Goal: Find specific page/section: Find specific page/section

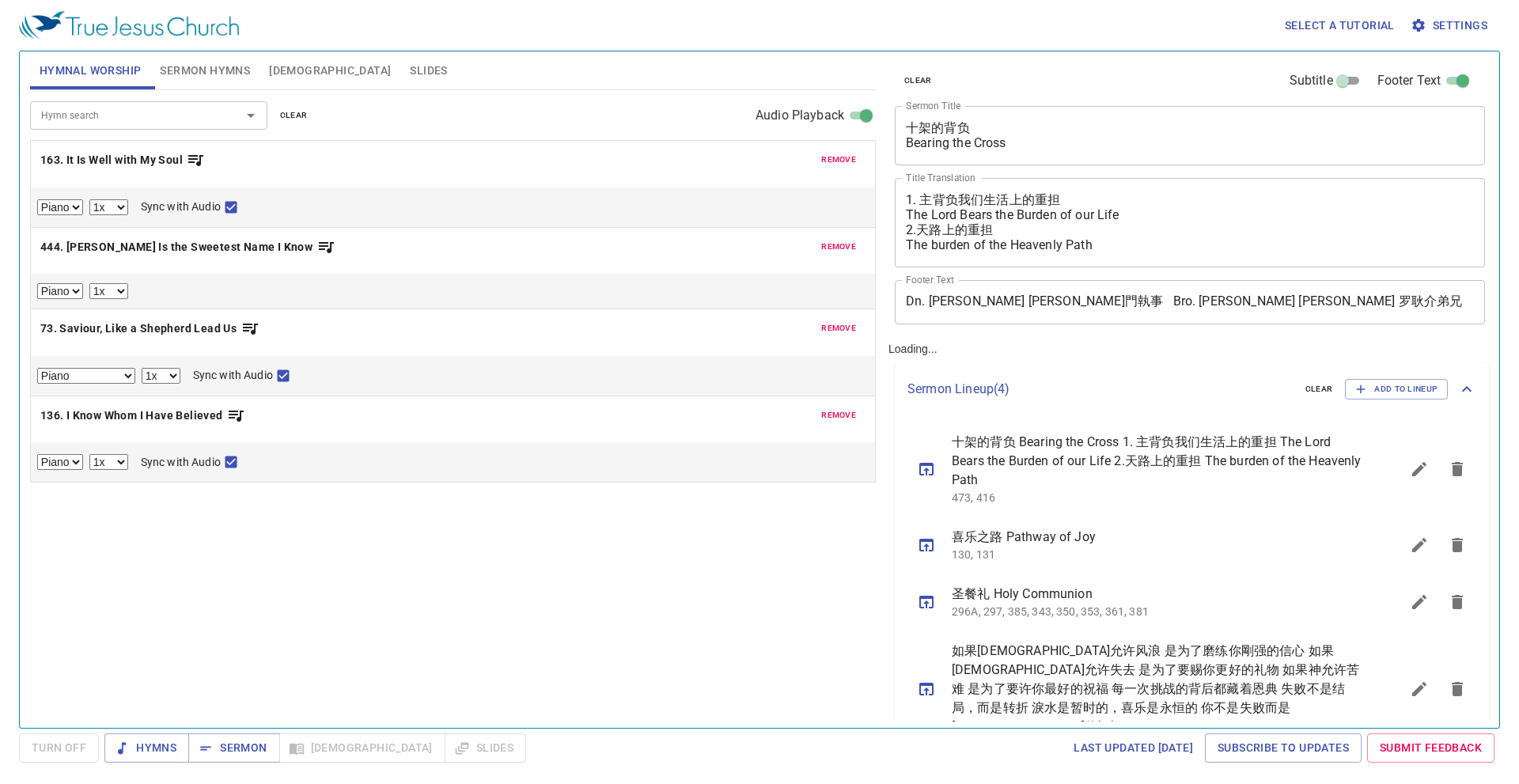
select select "1"
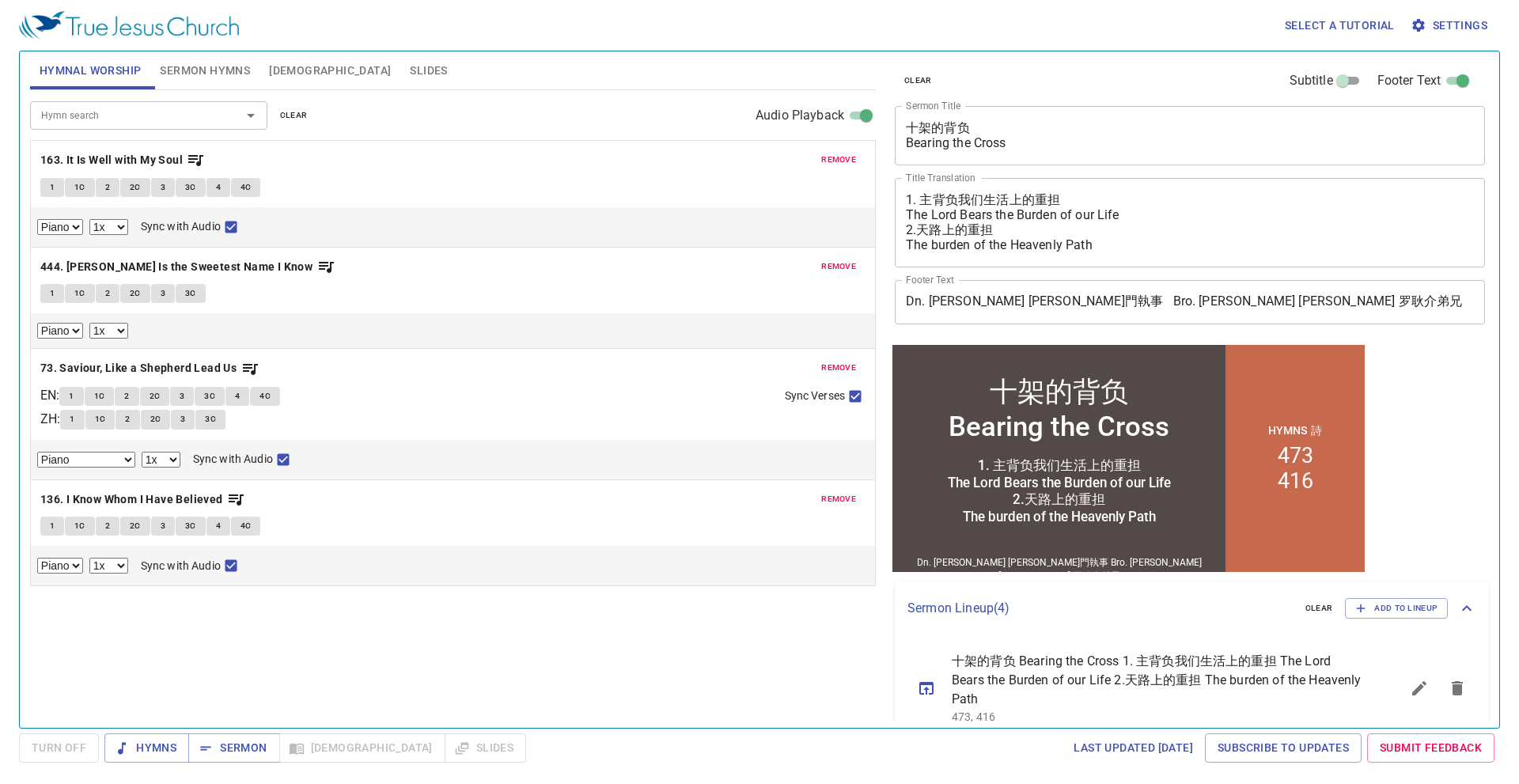
click at [840, 158] on span "remove" at bounding box center [838, 160] width 35 height 14
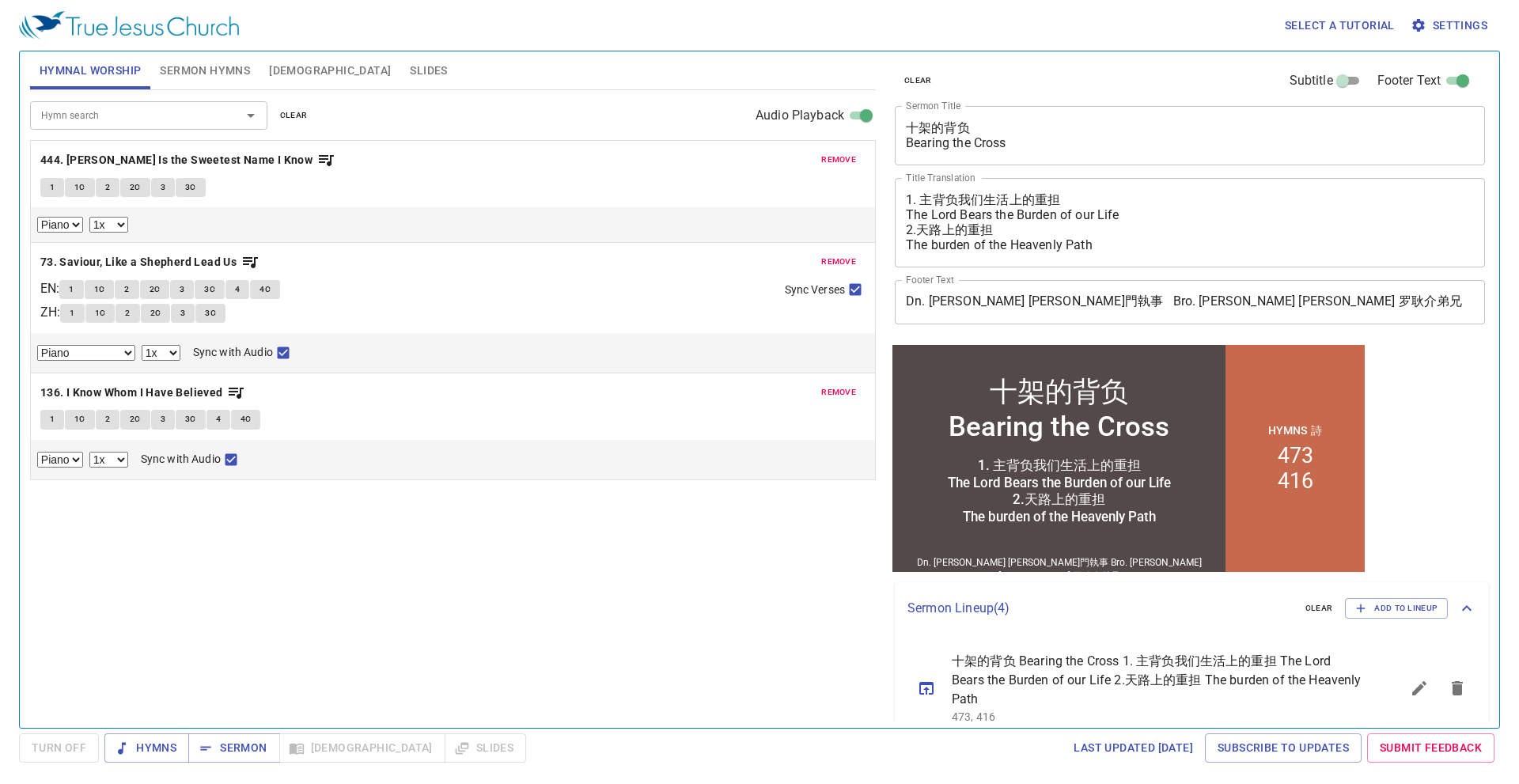
click at [840, 158] on span "remove" at bounding box center [838, 160] width 35 height 14
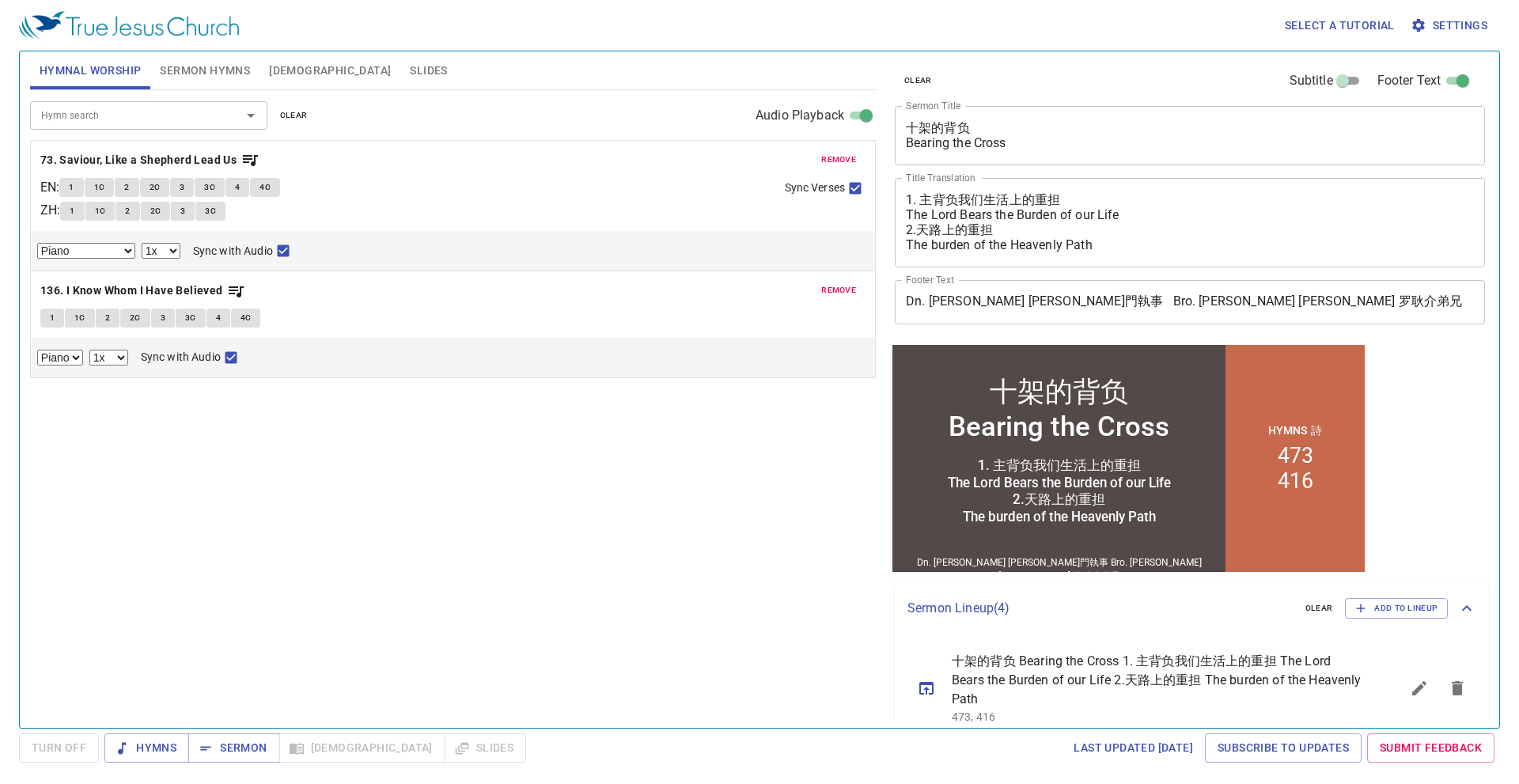
click at [840, 158] on span "remove" at bounding box center [838, 160] width 35 height 14
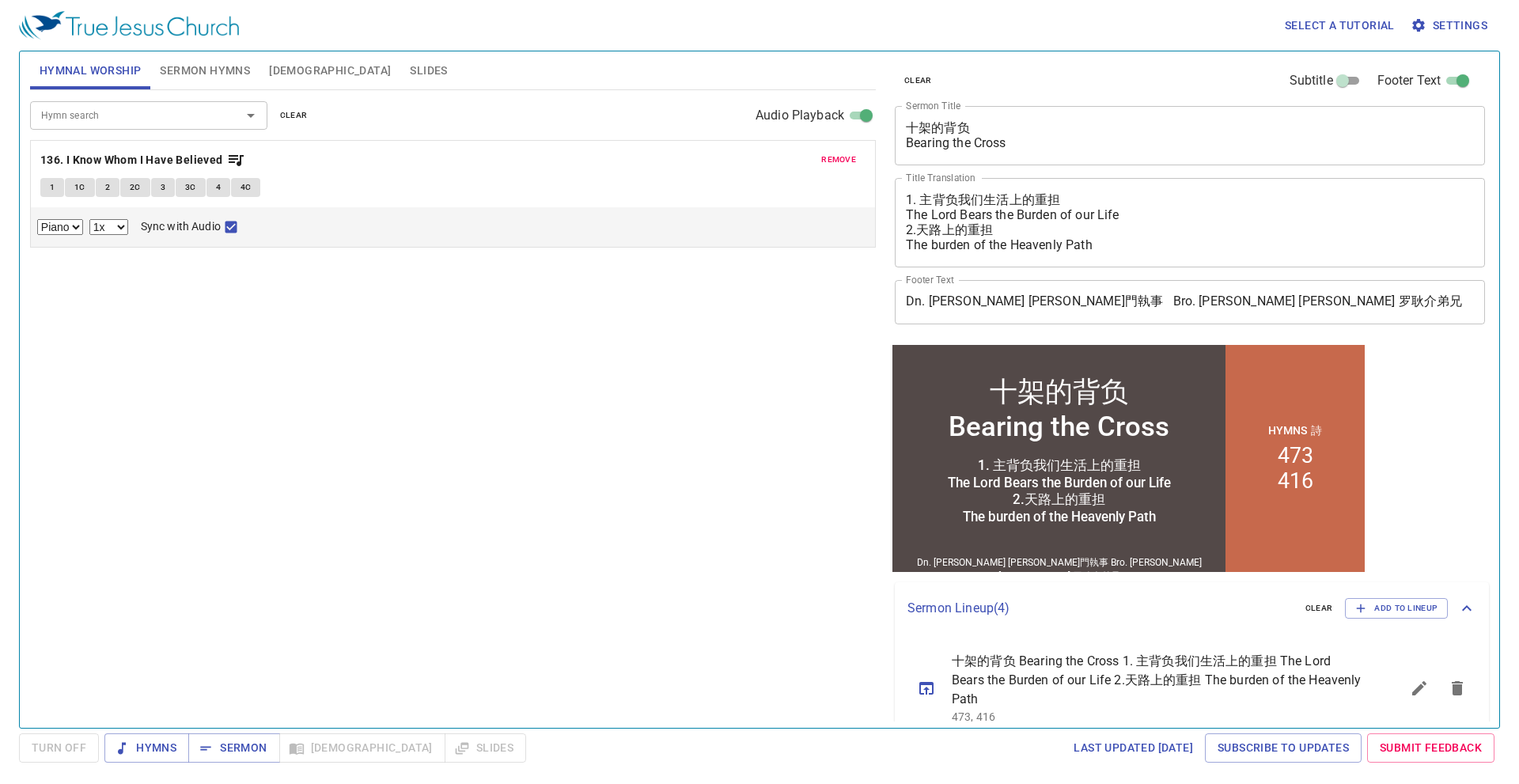
click at [840, 158] on span "remove" at bounding box center [838, 160] width 35 height 14
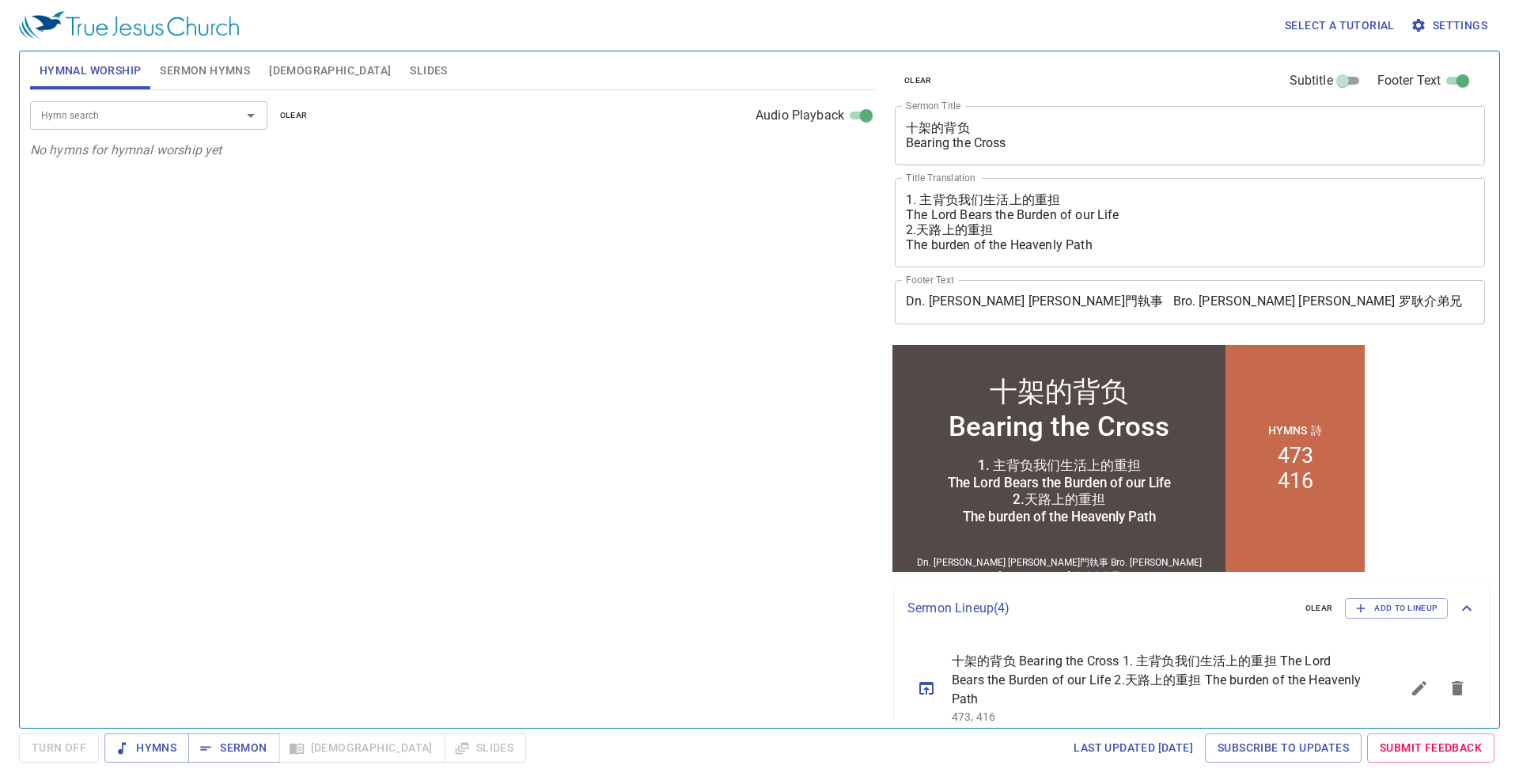
click at [197, 129] on div "Hymn search" at bounding box center [149, 115] width 237 height 28
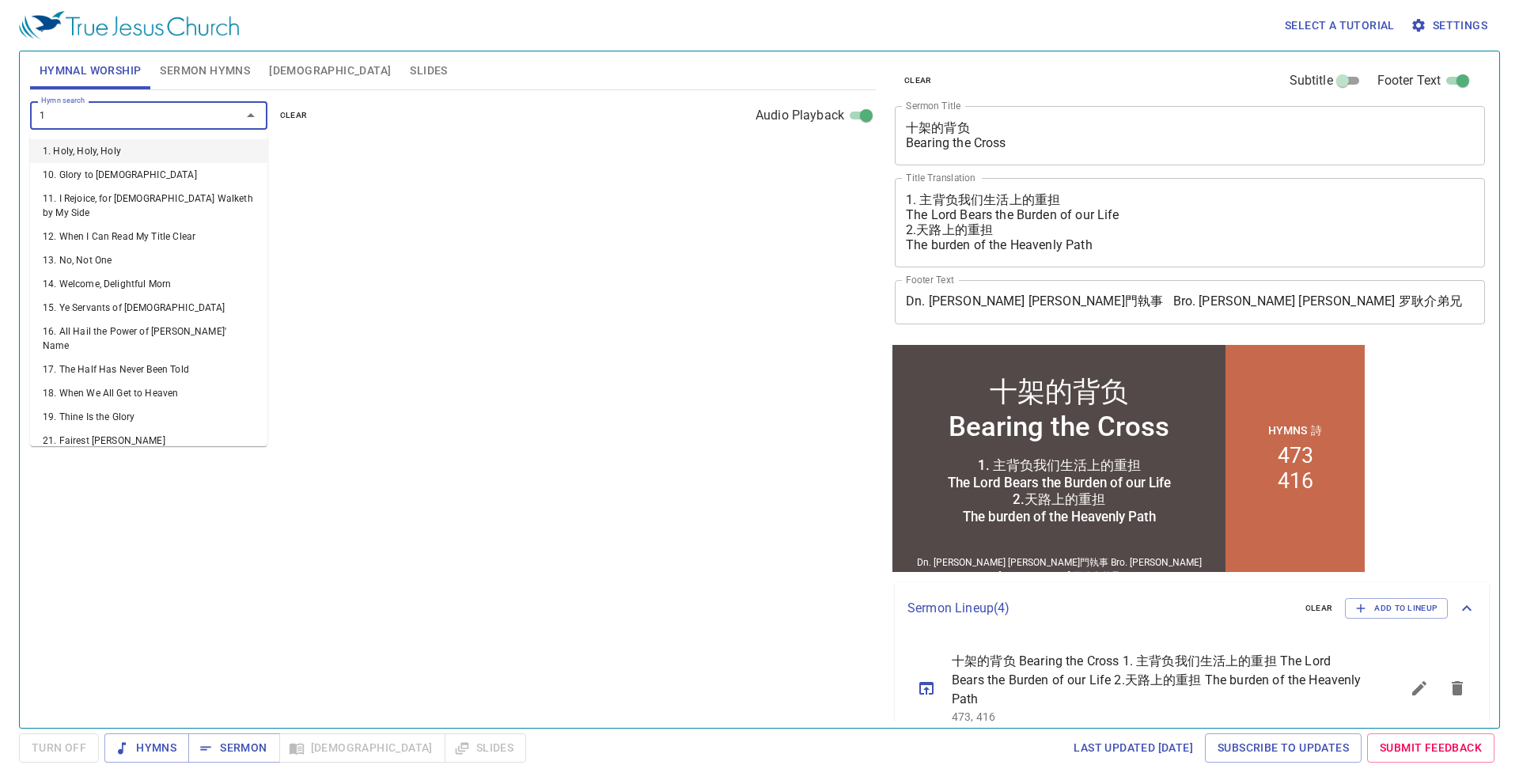
type input "19"
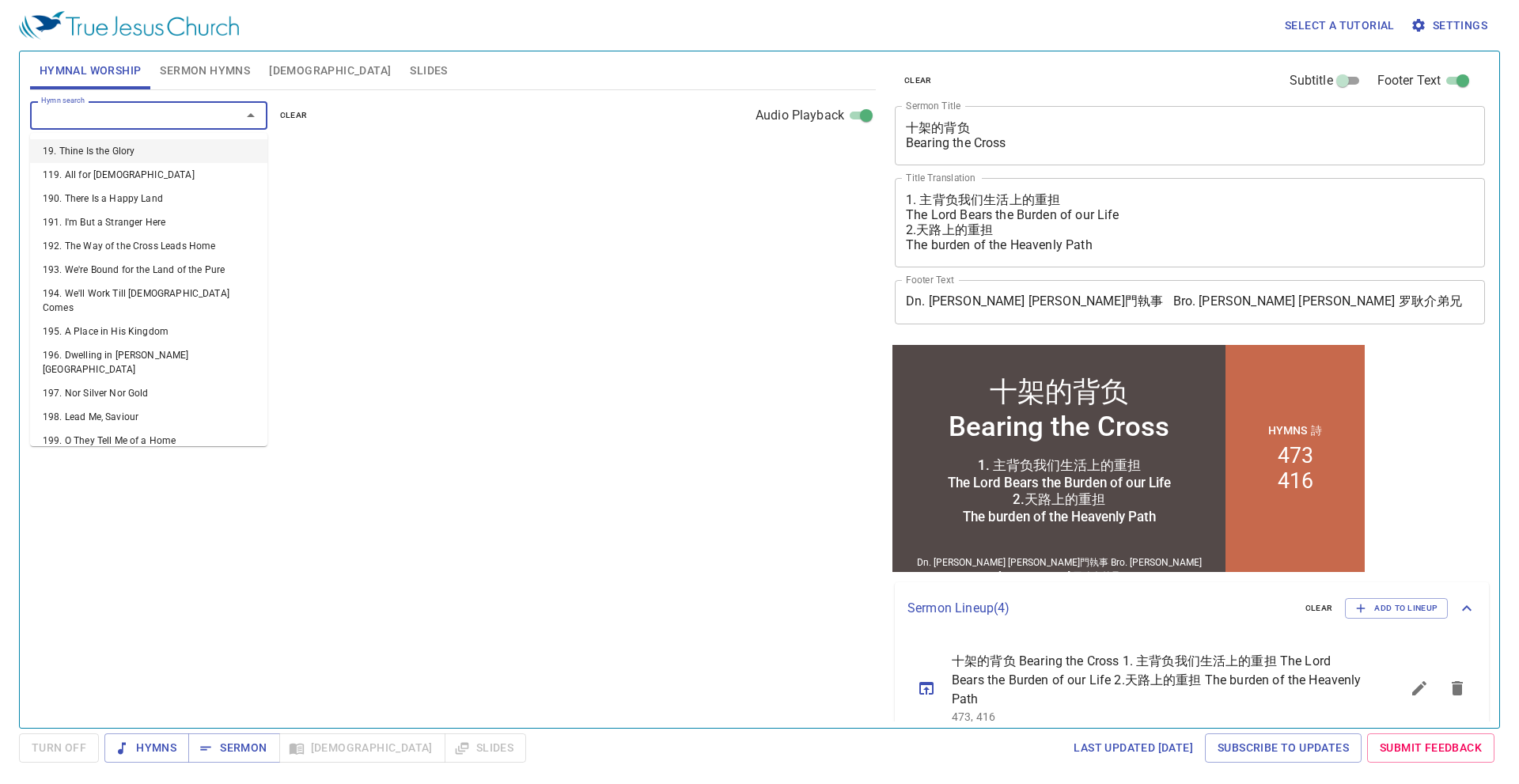
select select "1"
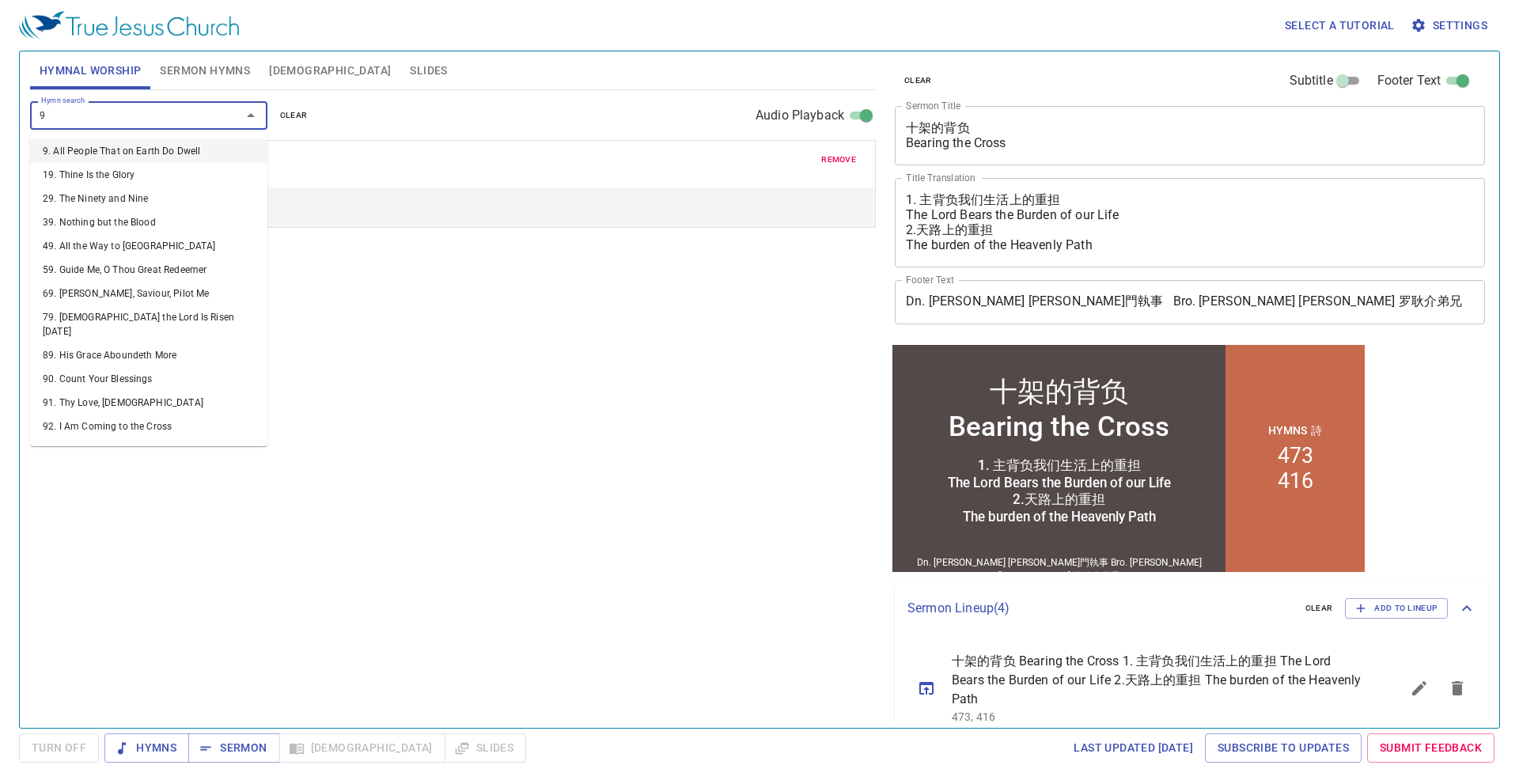
type input "99"
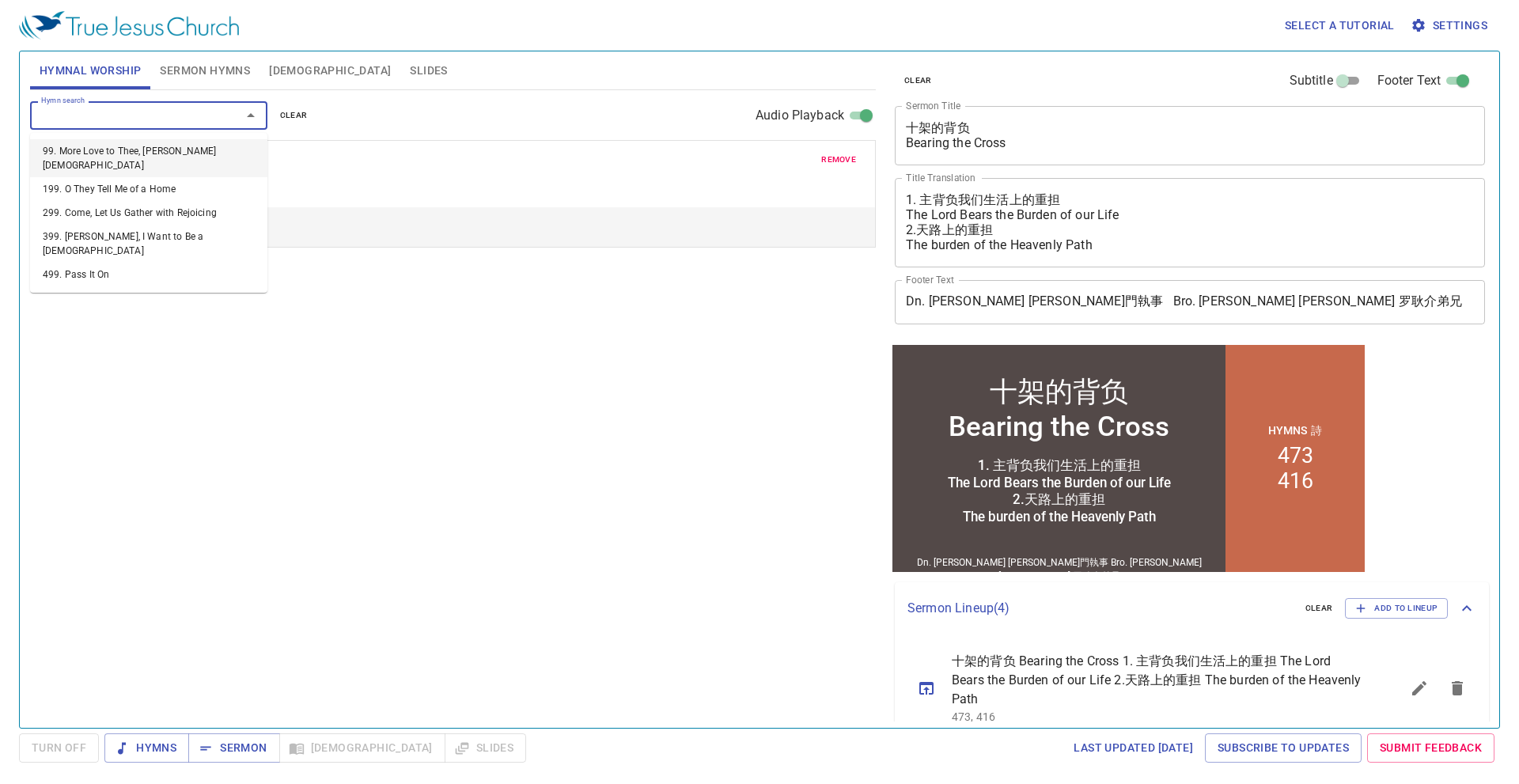
select select "1"
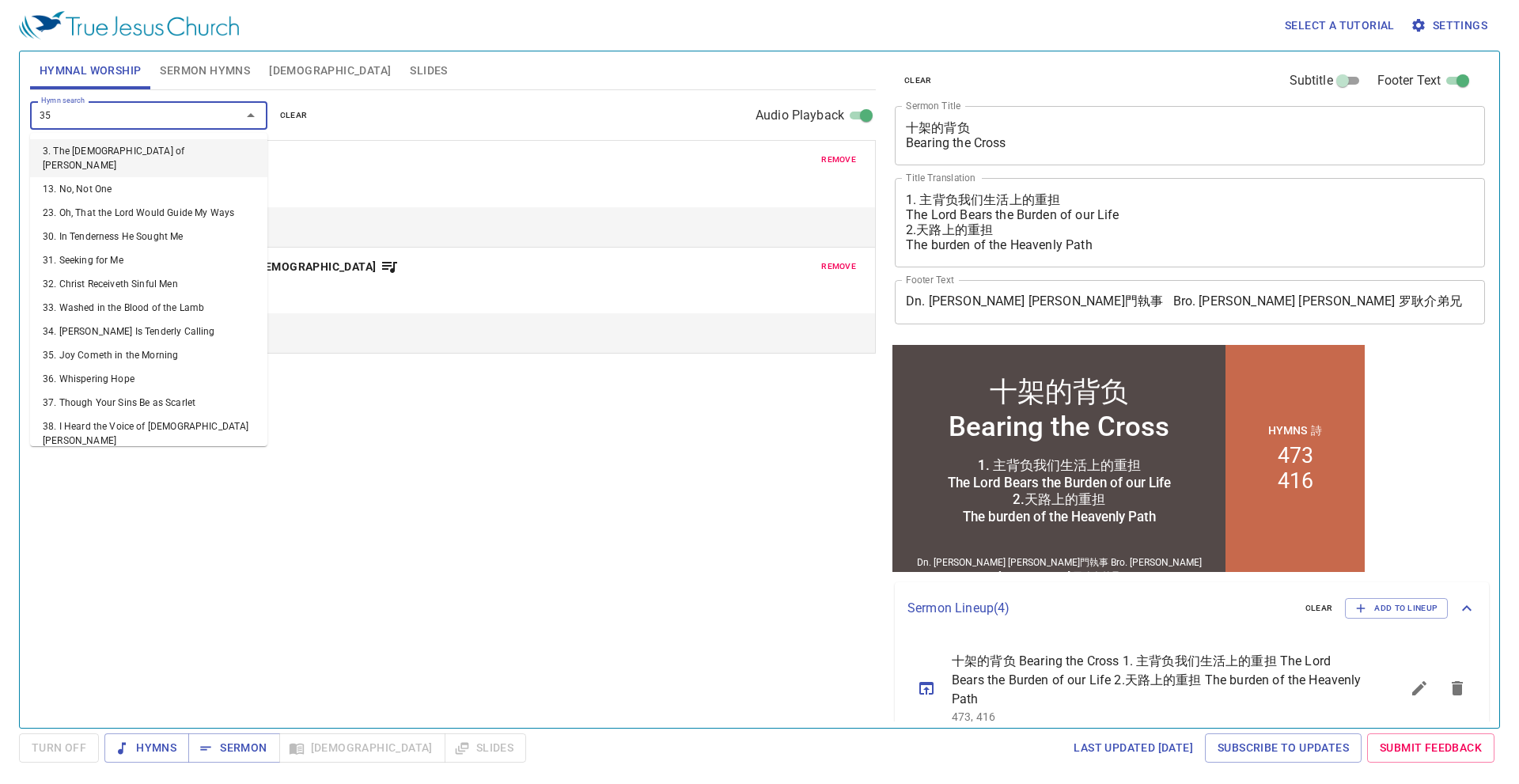
type input "353"
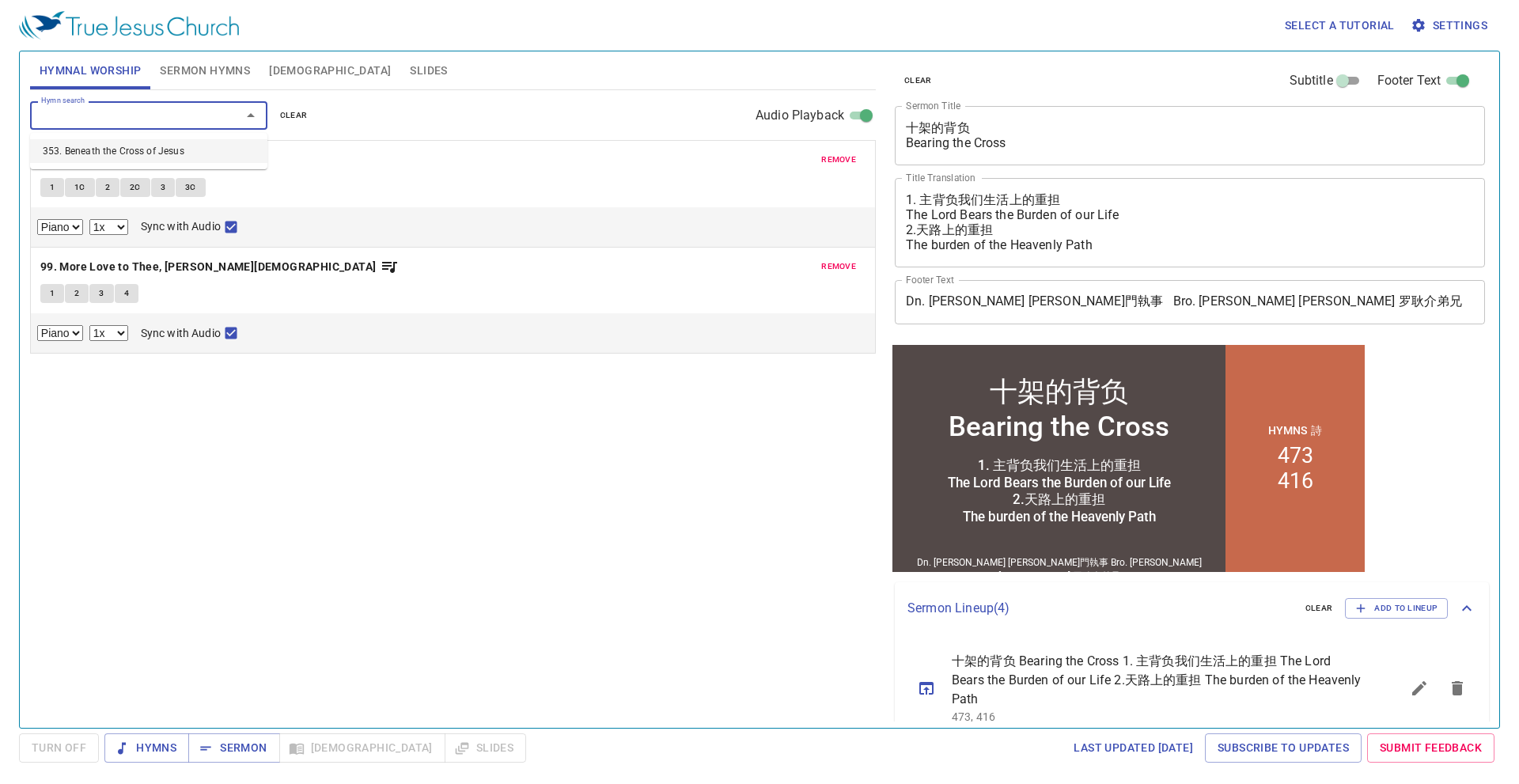
select select "1"
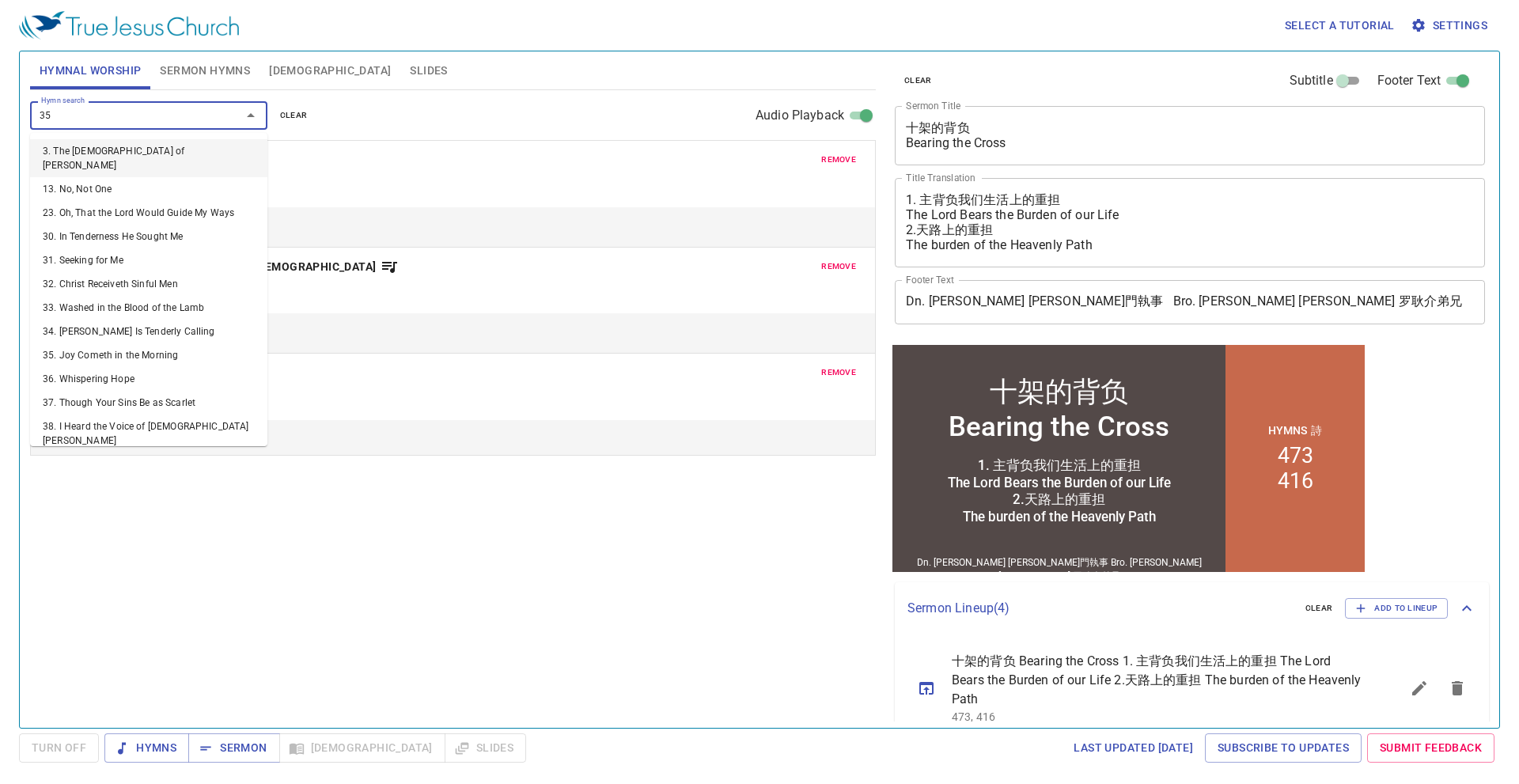
type input "359"
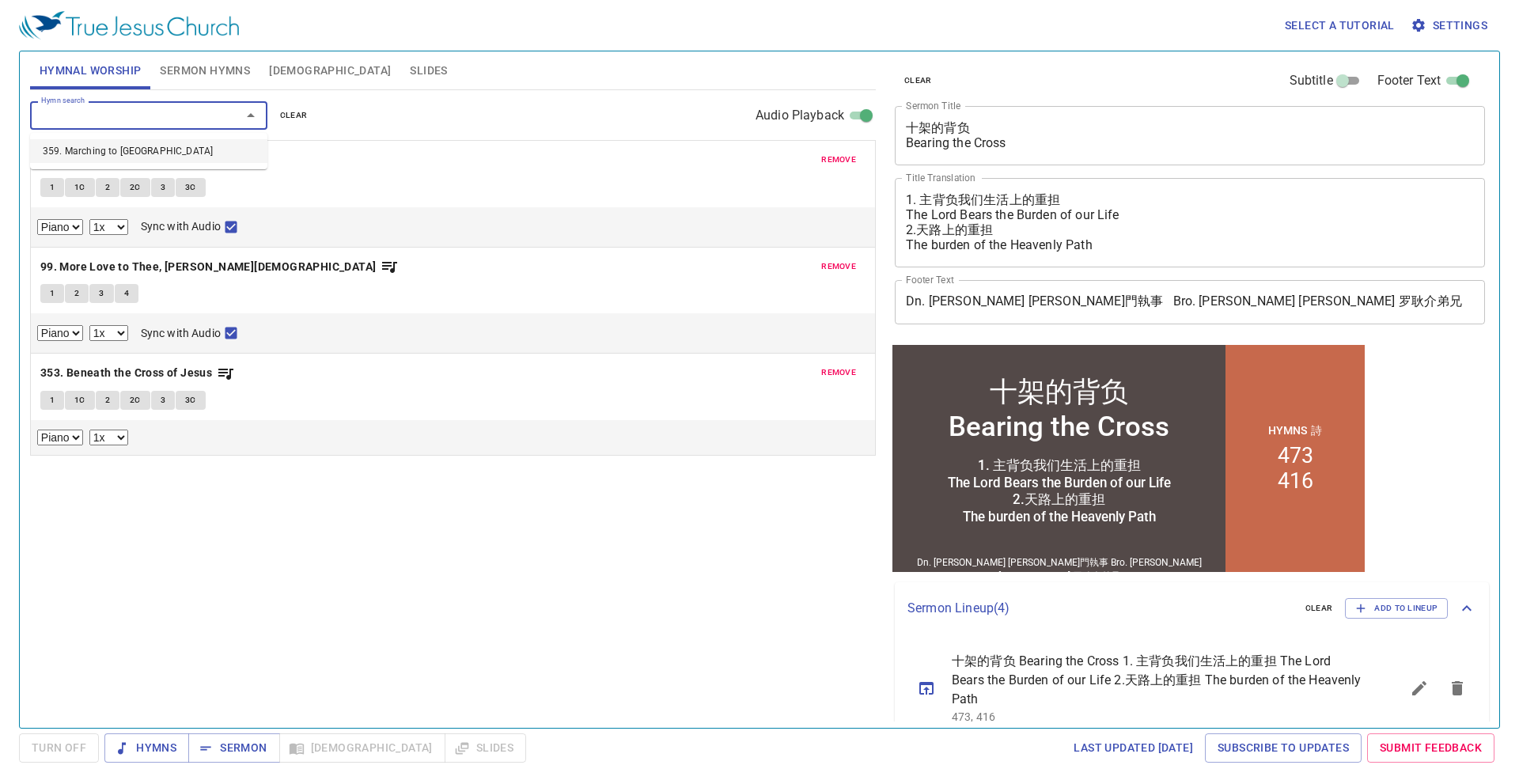
select select "1"
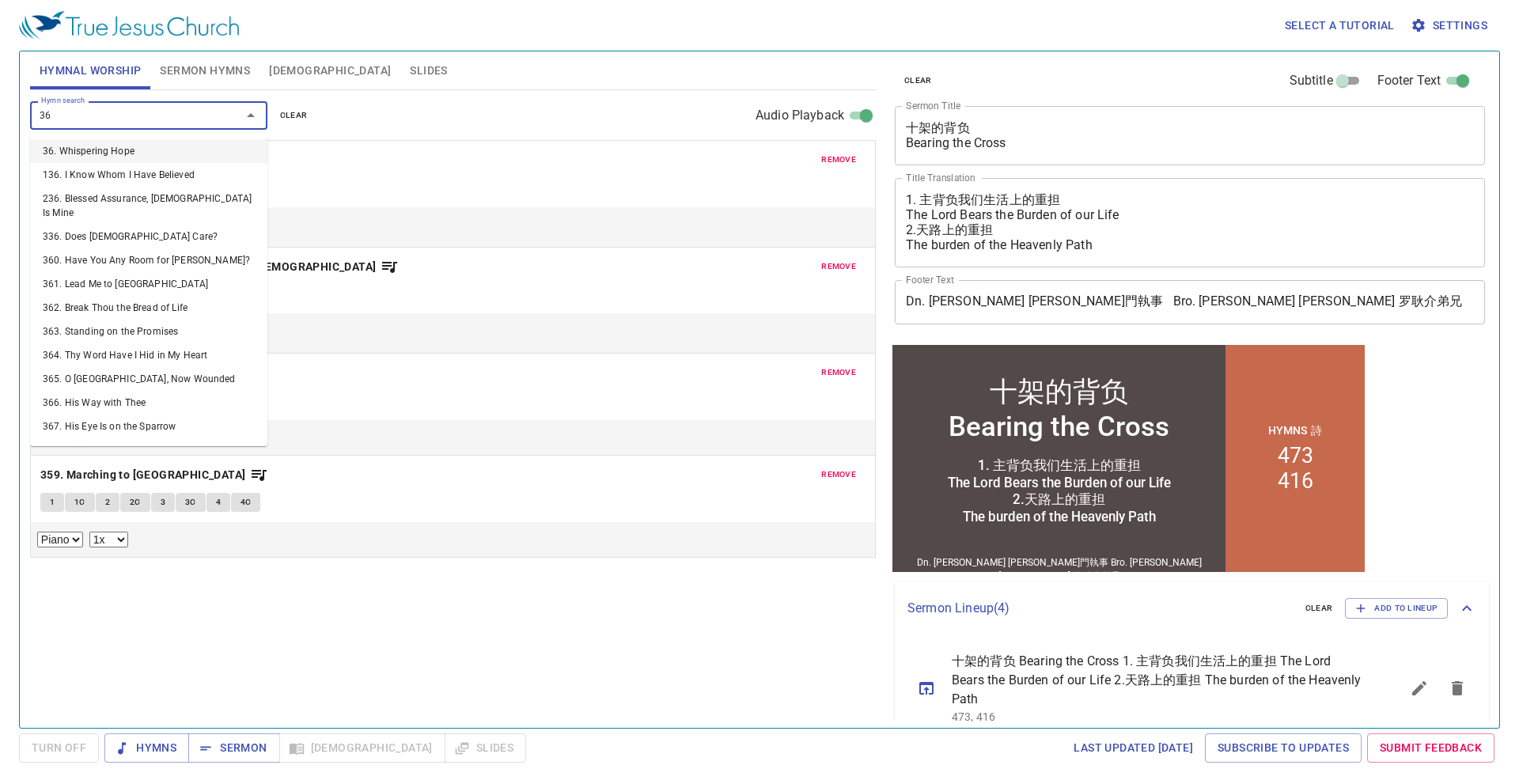
type input "364"
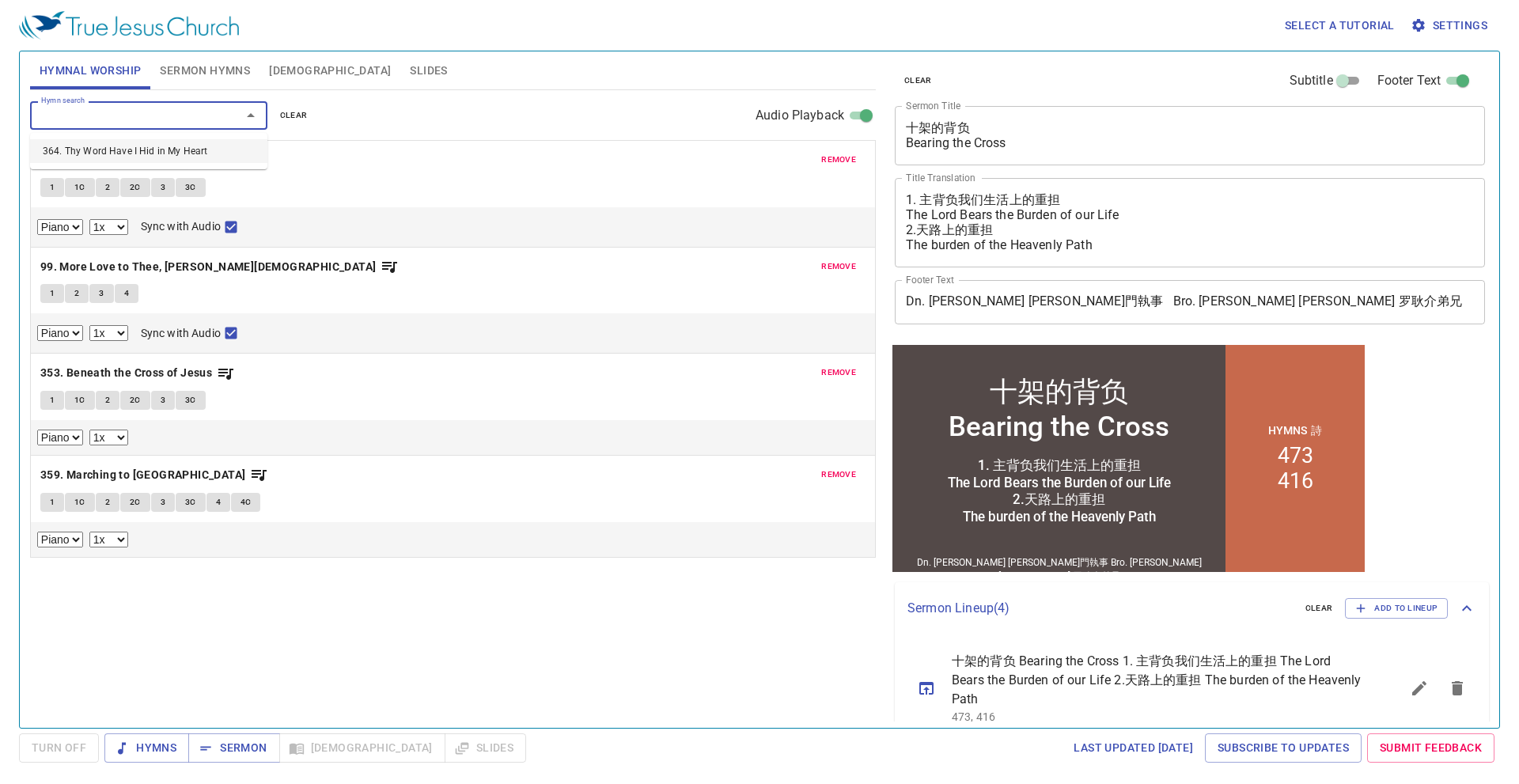
select select "1"
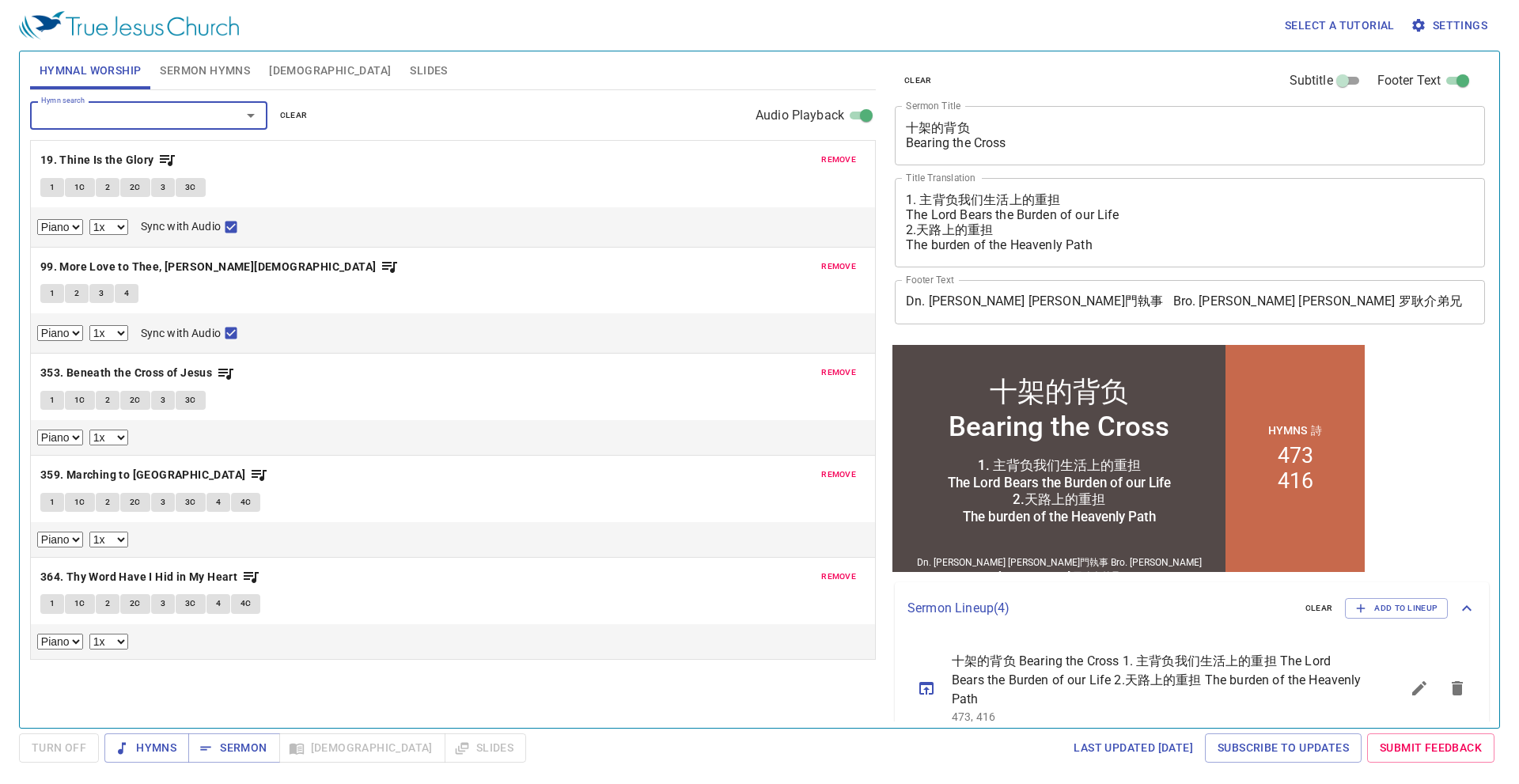
click at [226, 66] on span "Sermon Hymns" at bounding box center [205, 70] width 90 height 20
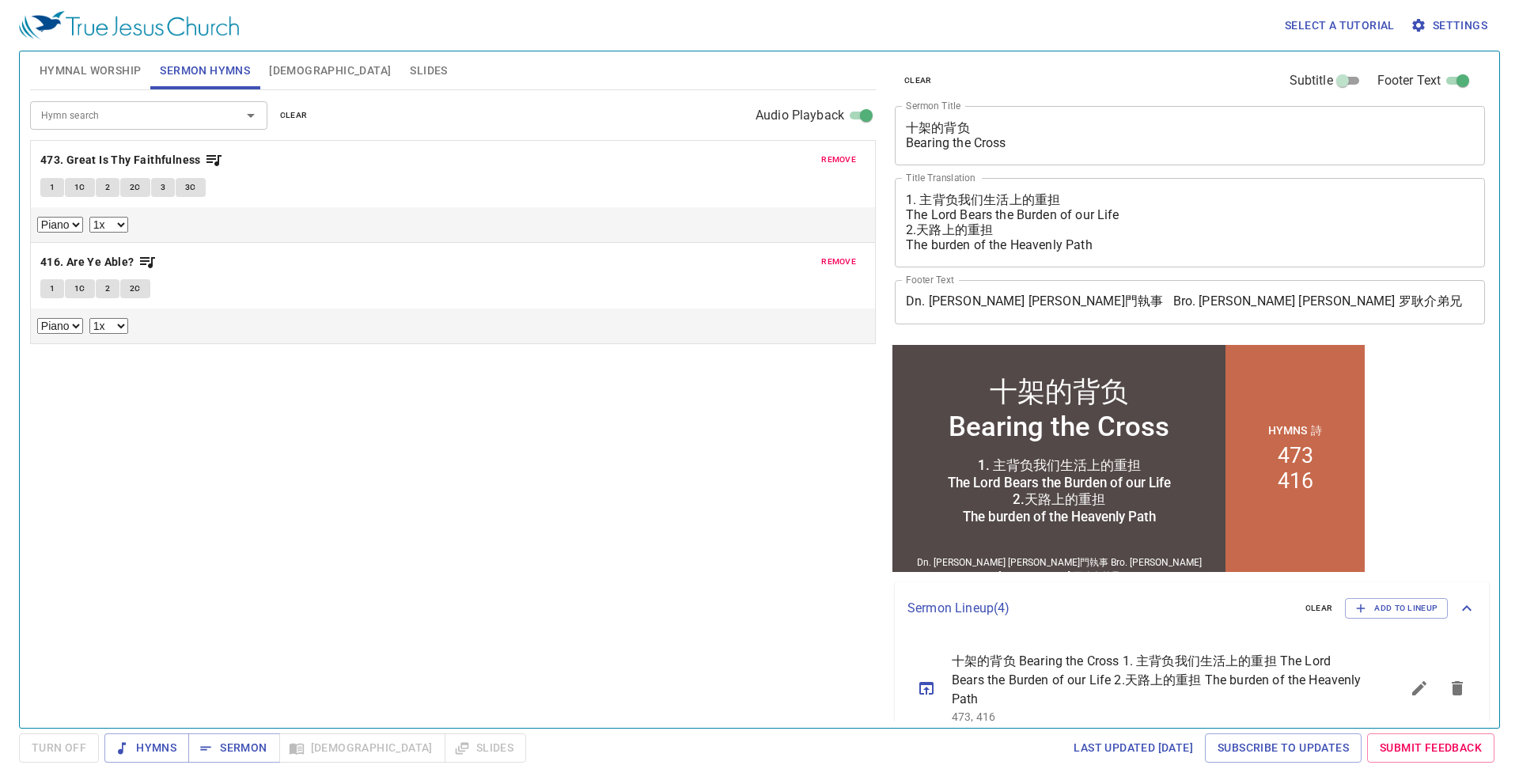
click at [831, 154] on span "remove" at bounding box center [838, 160] width 35 height 14
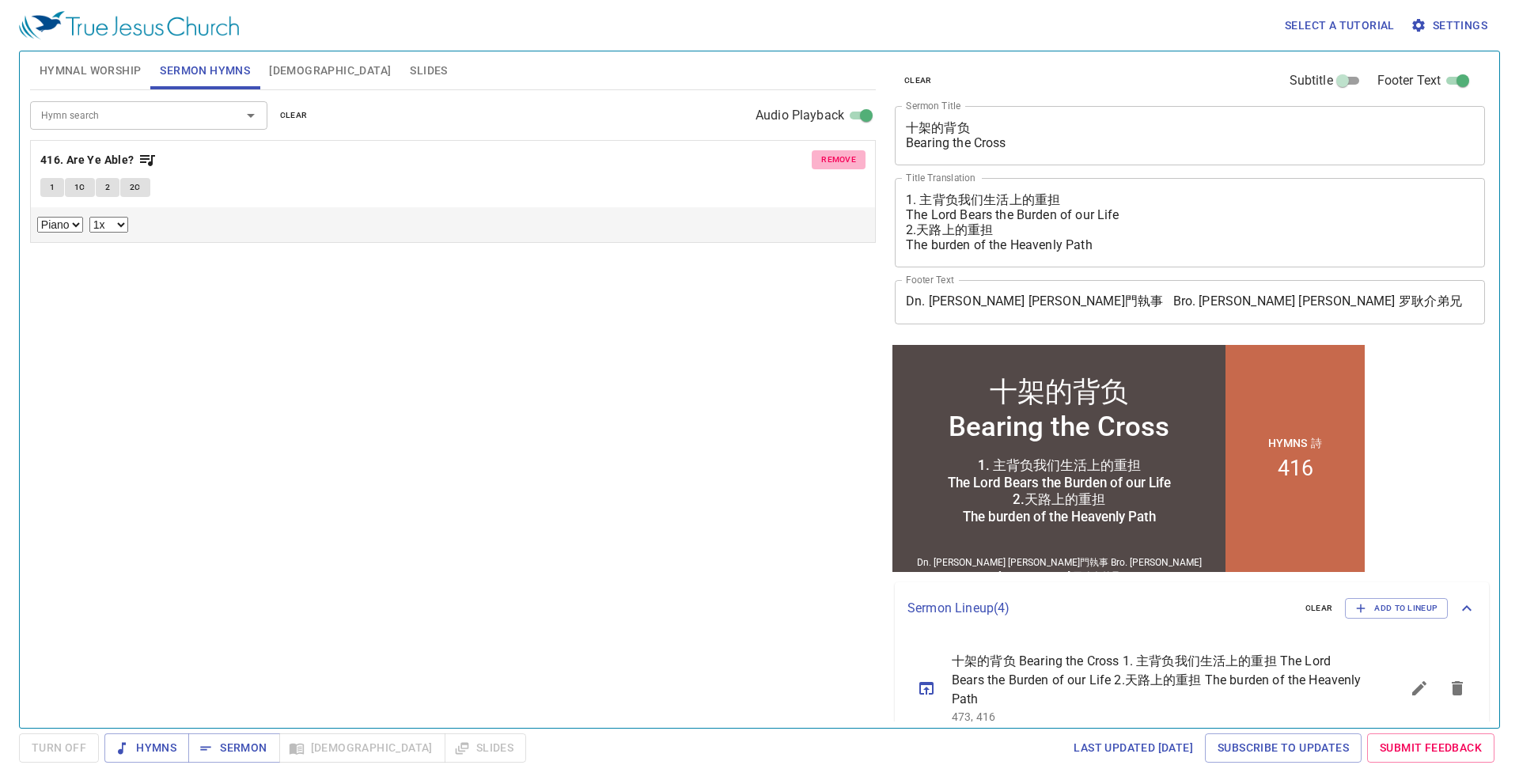
click at [831, 154] on span "remove" at bounding box center [838, 160] width 35 height 14
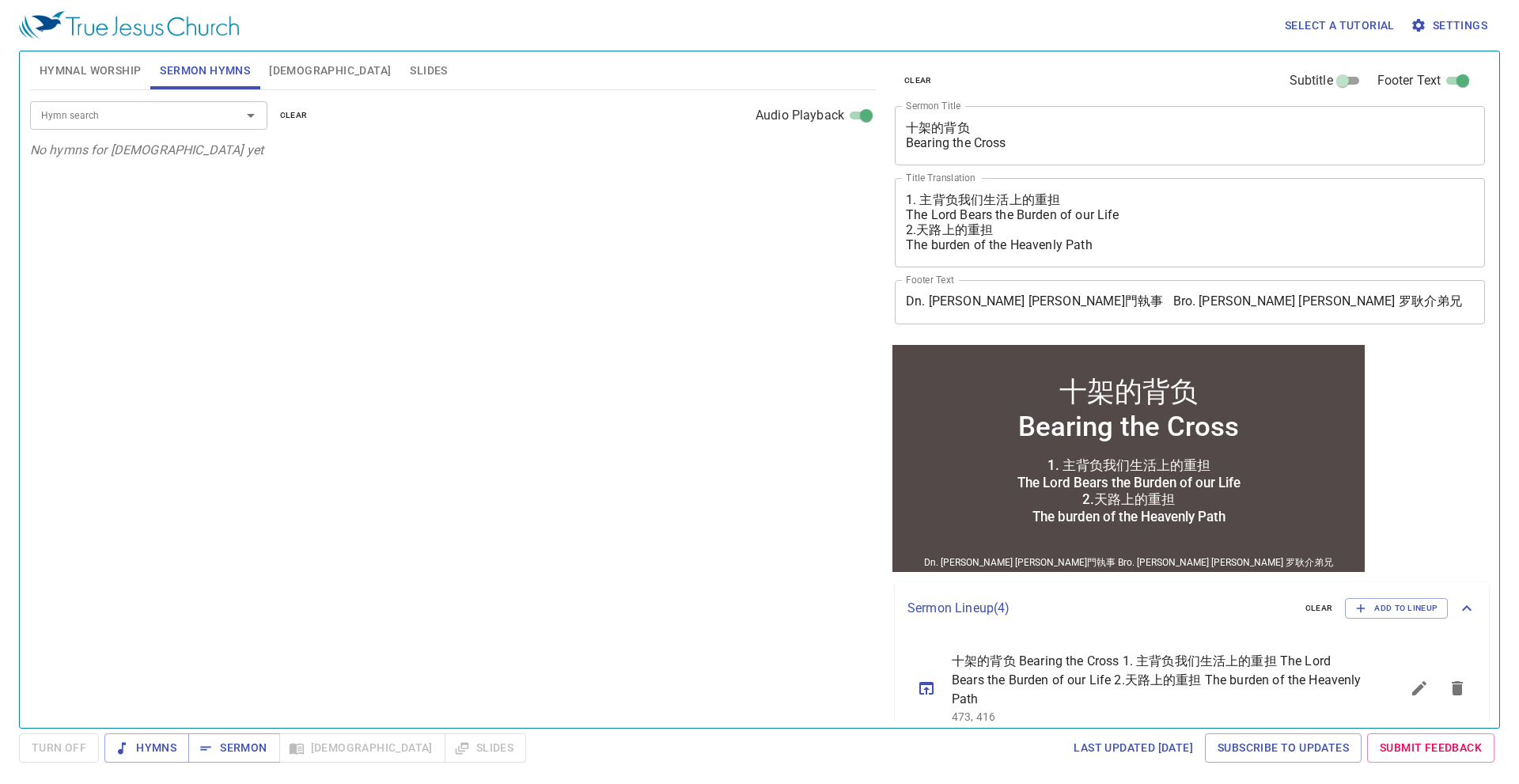
click at [1014, 139] on textarea "十架的背负 Bearing the Cross" at bounding box center [1189, 135] width 568 height 30
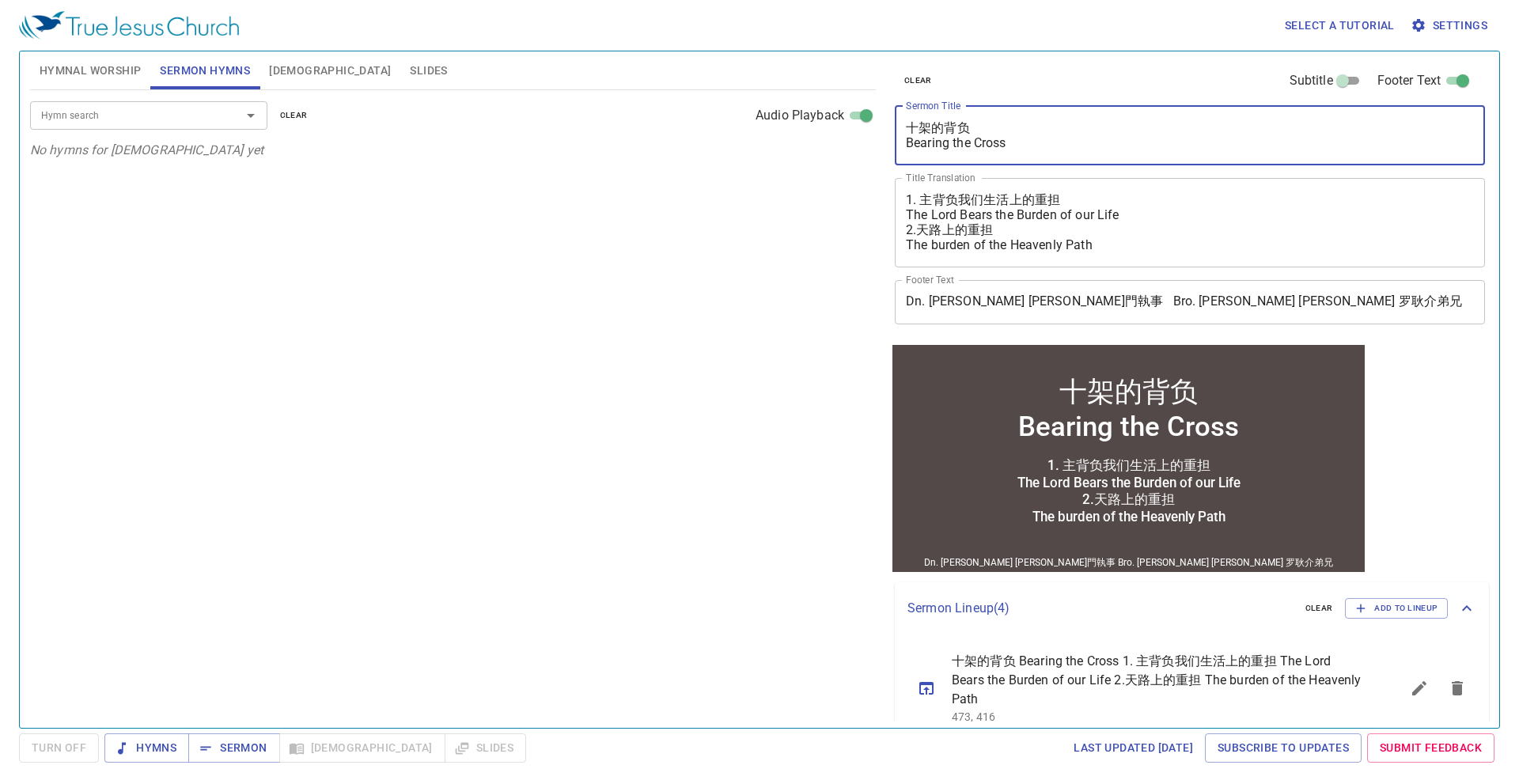
click at [207, 118] on input "Hymn search" at bounding box center [125, 115] width 181 height 18
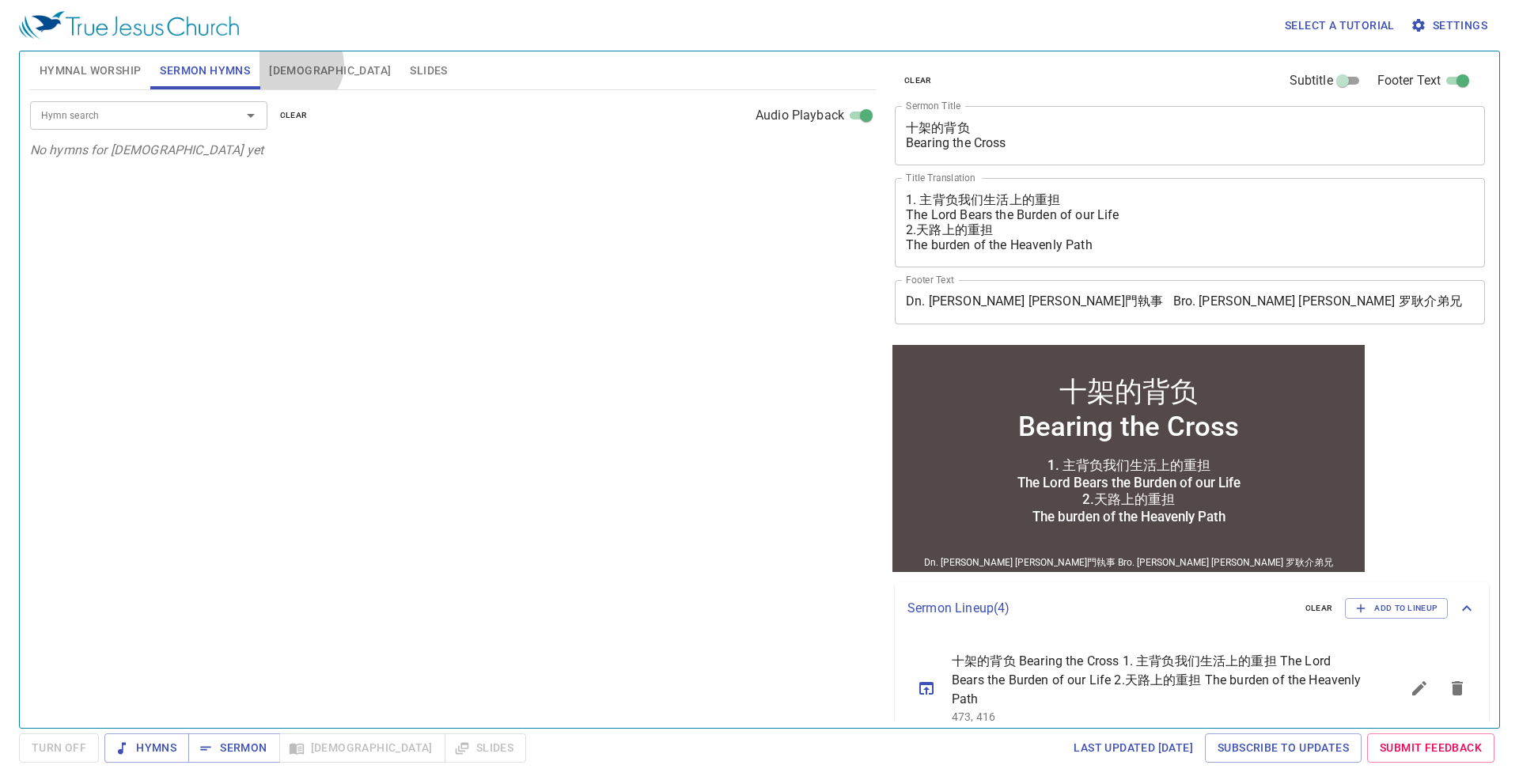
click at [298, 65] on span "[DEMOGRAPHIC_DATA]" at bounding box center [330, 70] width 122 height 20
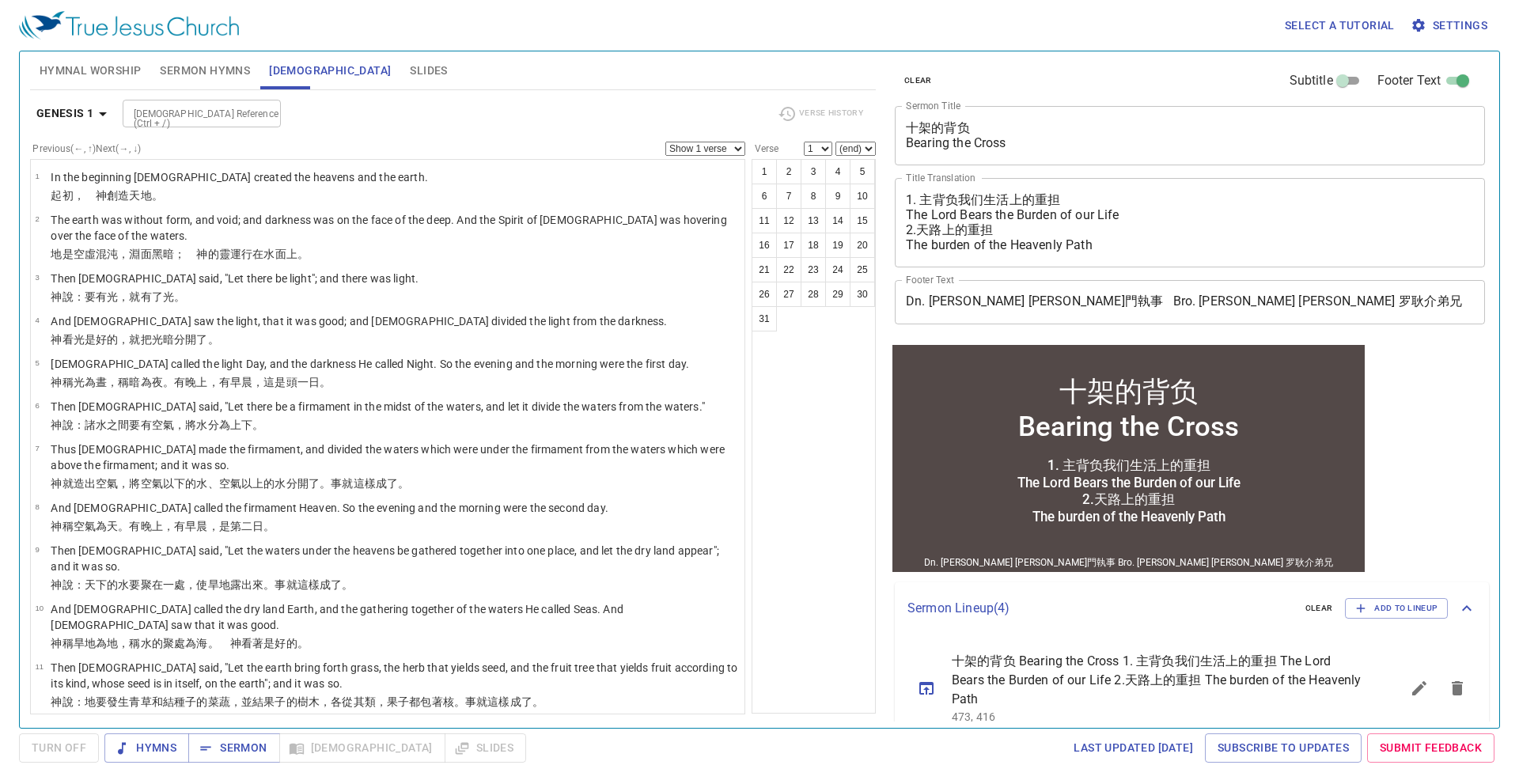
click at [187, 76] on span "Sermon Hymns" at bounding box center [205, 70] width 90 height 20
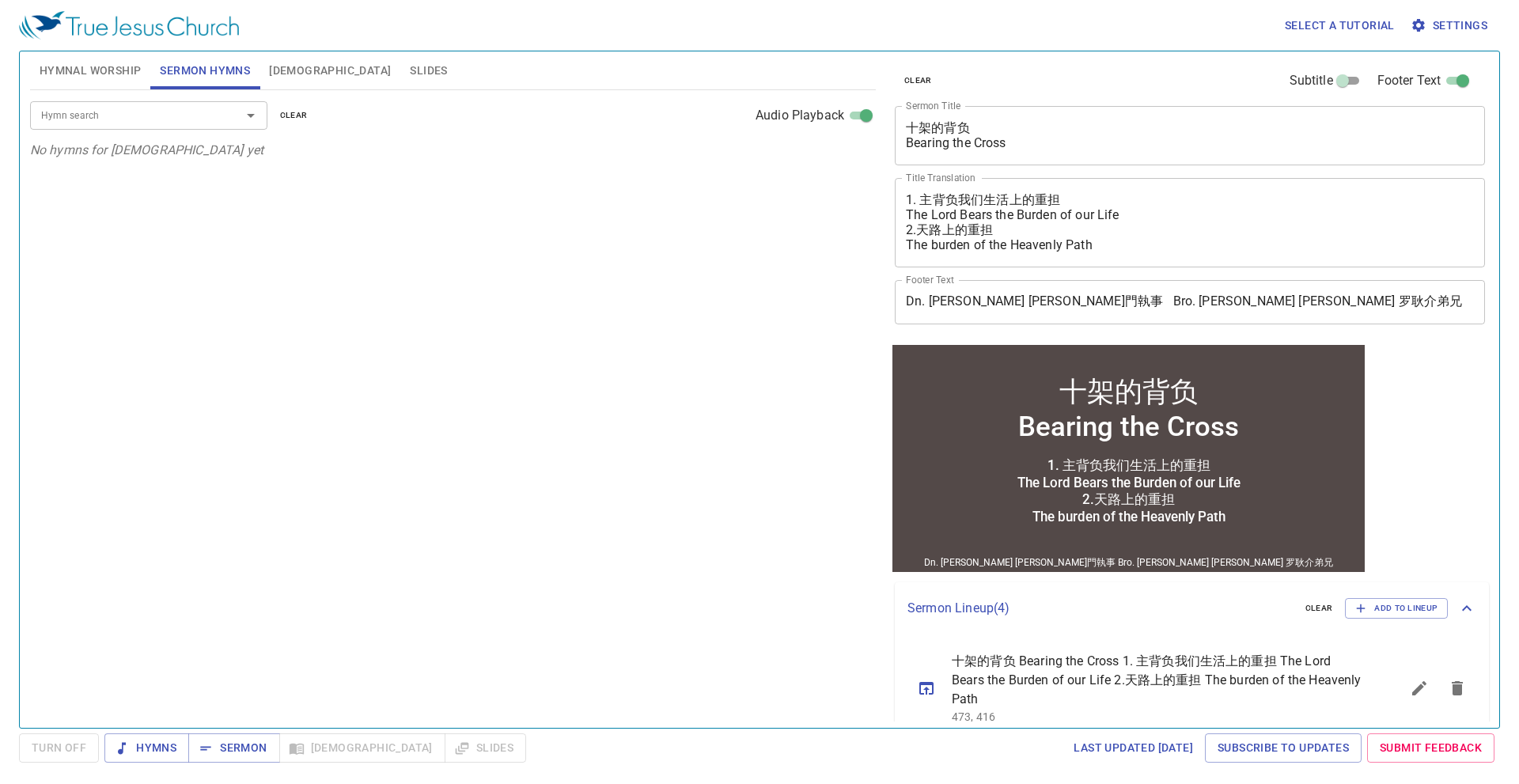
click at [157, 114] on input "Hymn search" at bounding box center [125, 115] width 181 height 18
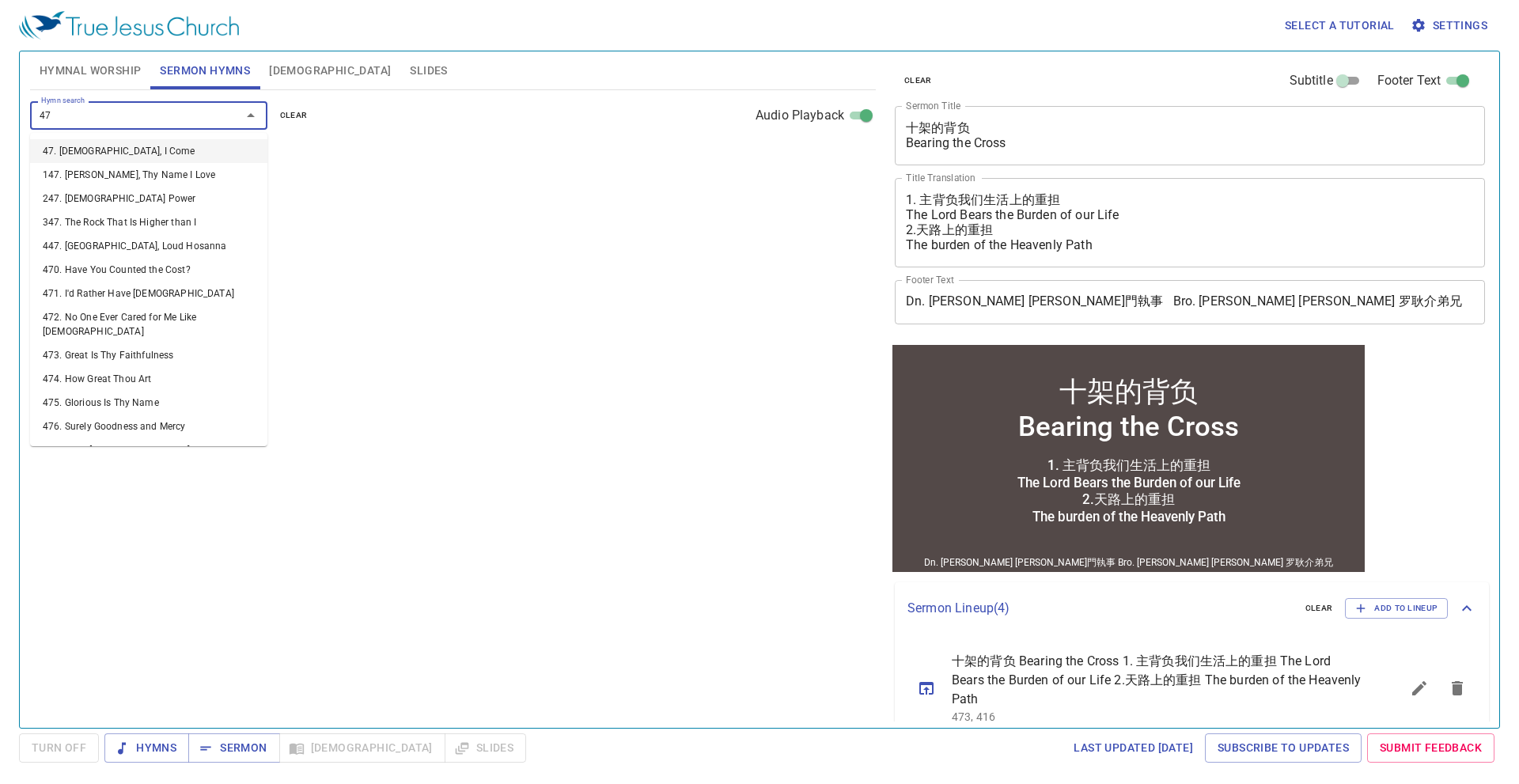
type input "471"
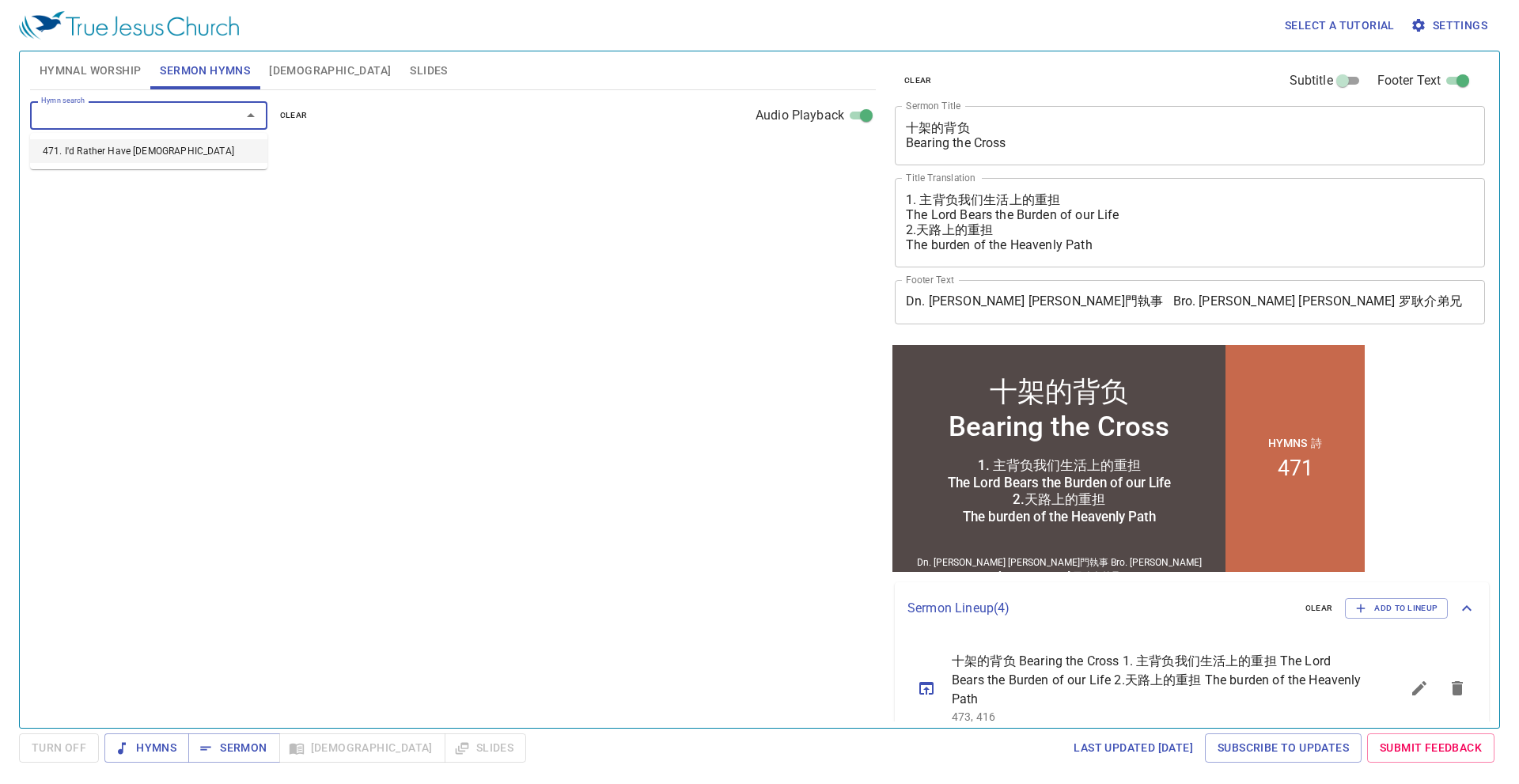
select select "1"
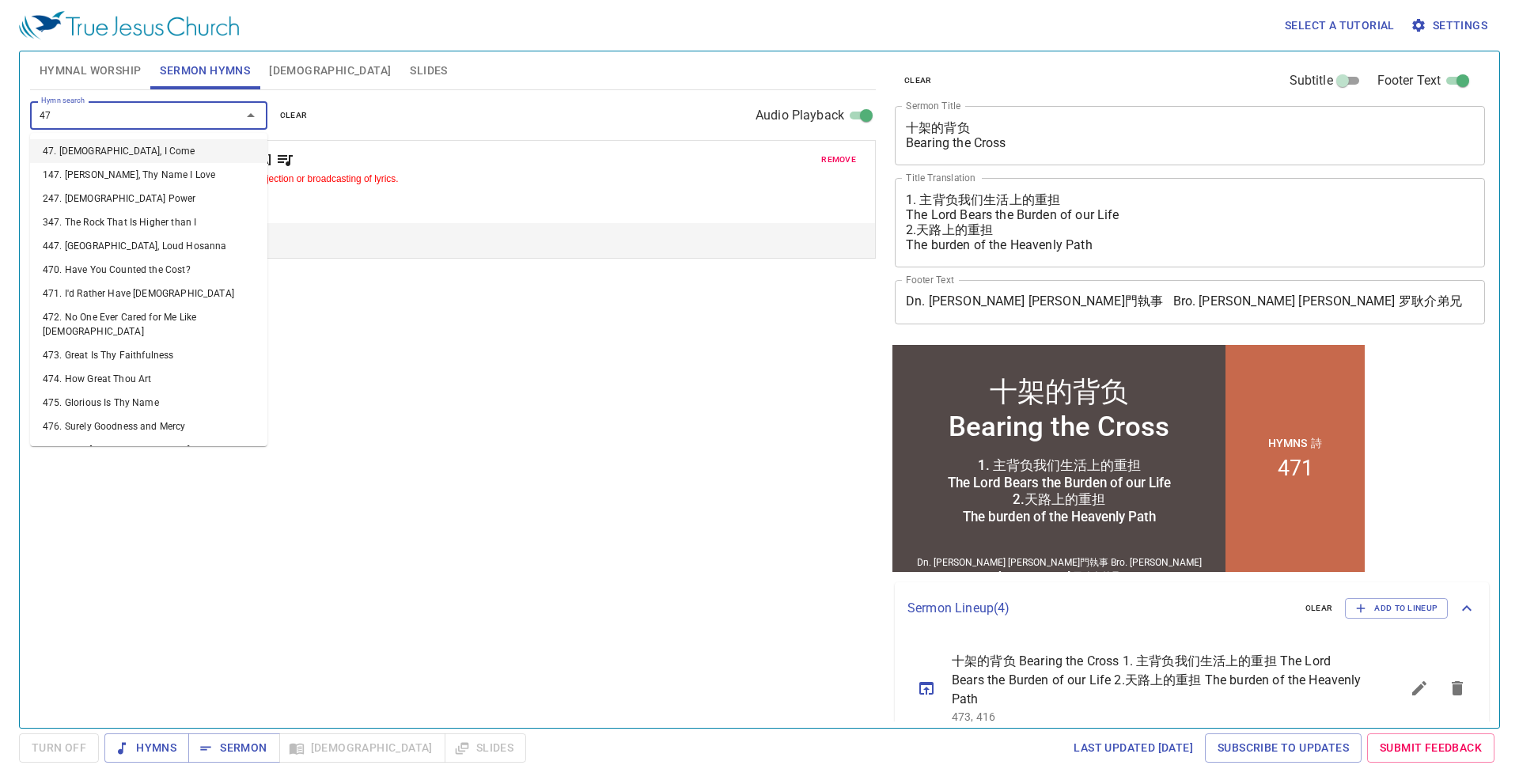
type input "470"
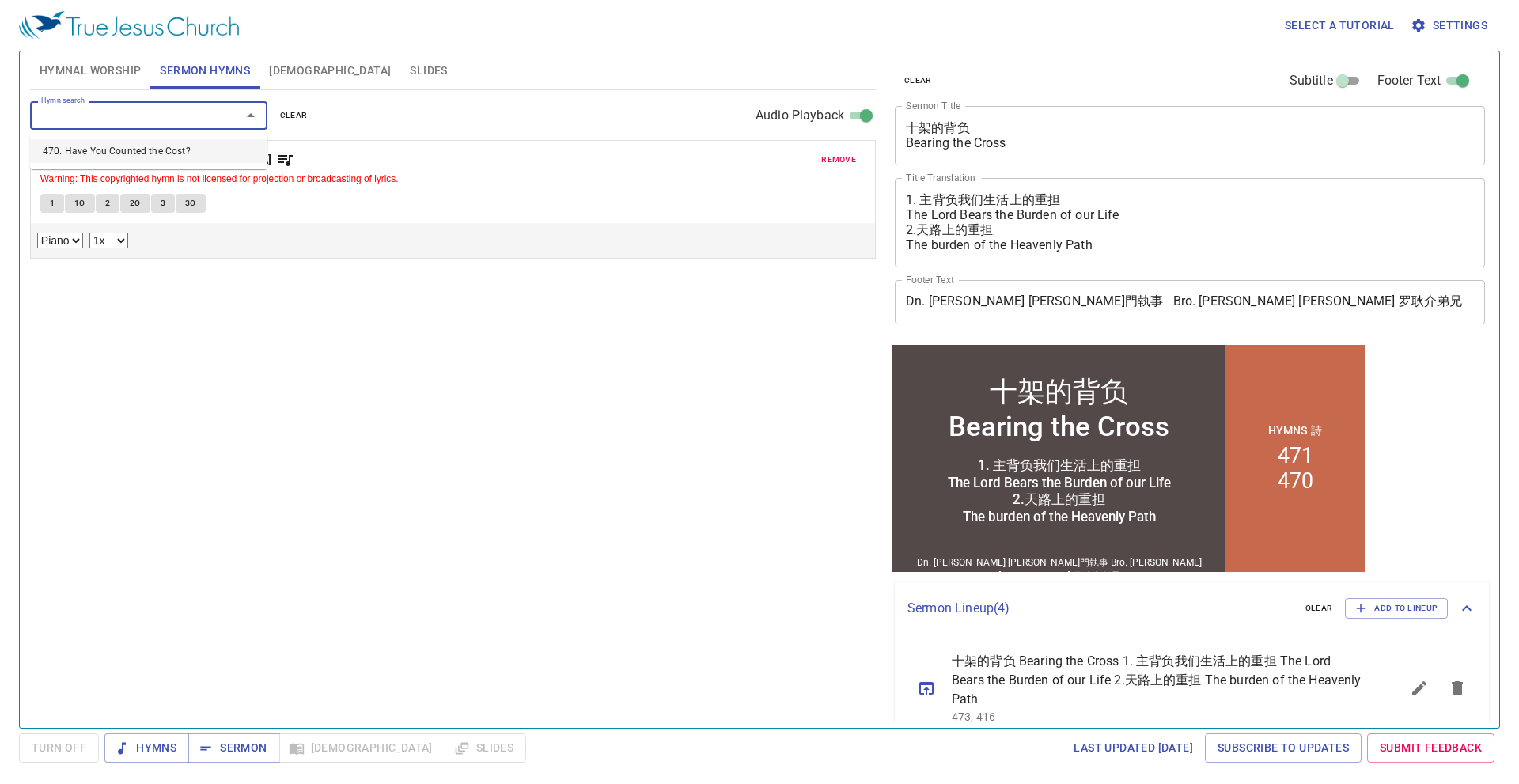
select select "1"
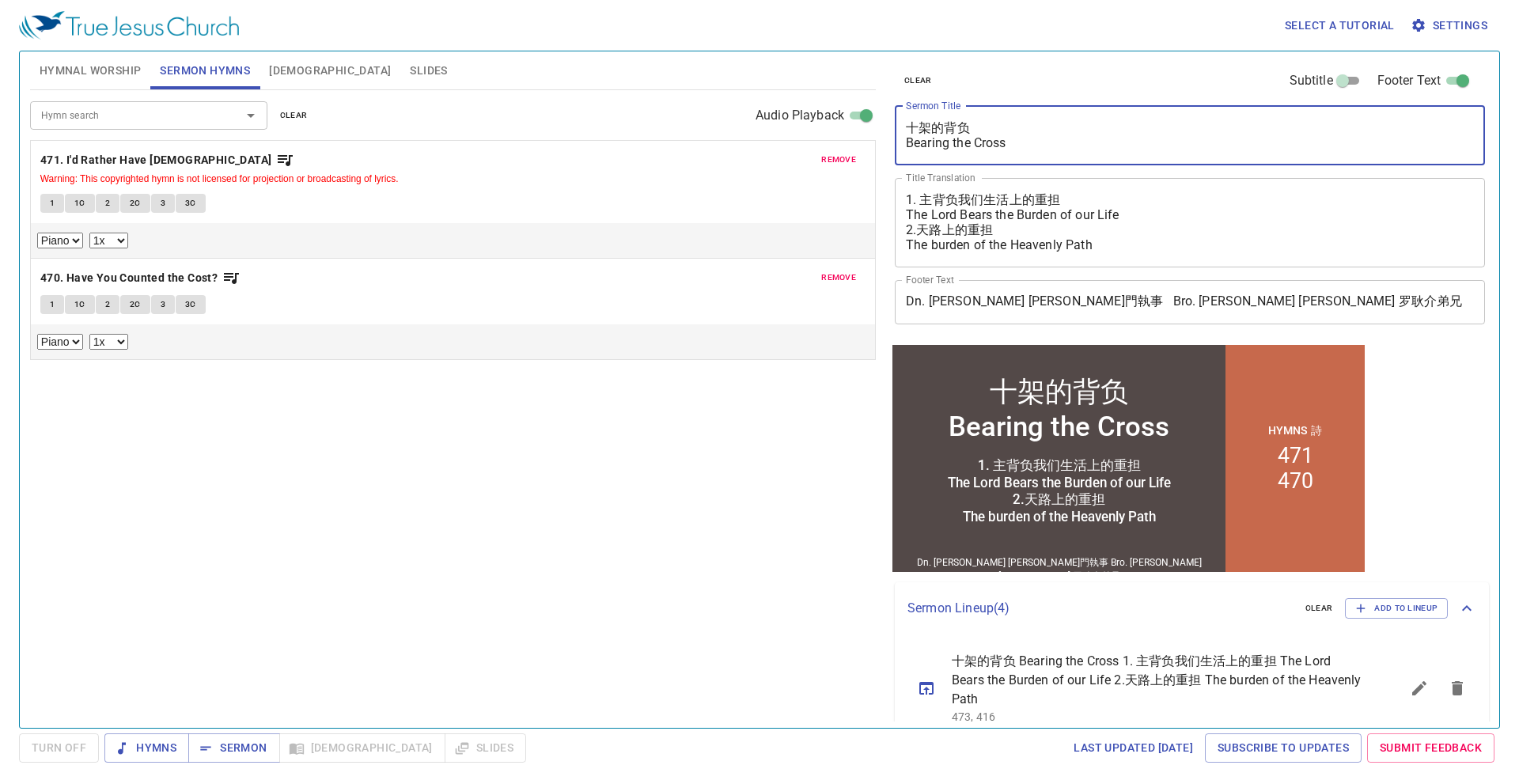
click at [1033, 145] on textarea "十架的背负 Bearing the Cross" at bounding box center [1189, 135] width 568 height 30
drag, startPoint x: 1014, startPoint y: 144, endPoint x: 900, endPoint y: 120, distance: 116.5
click at [900, 120] on div "十架的背负 Bearing the Cross x Sermon Title" at bounding box center [1189, 136] width 590 height 59
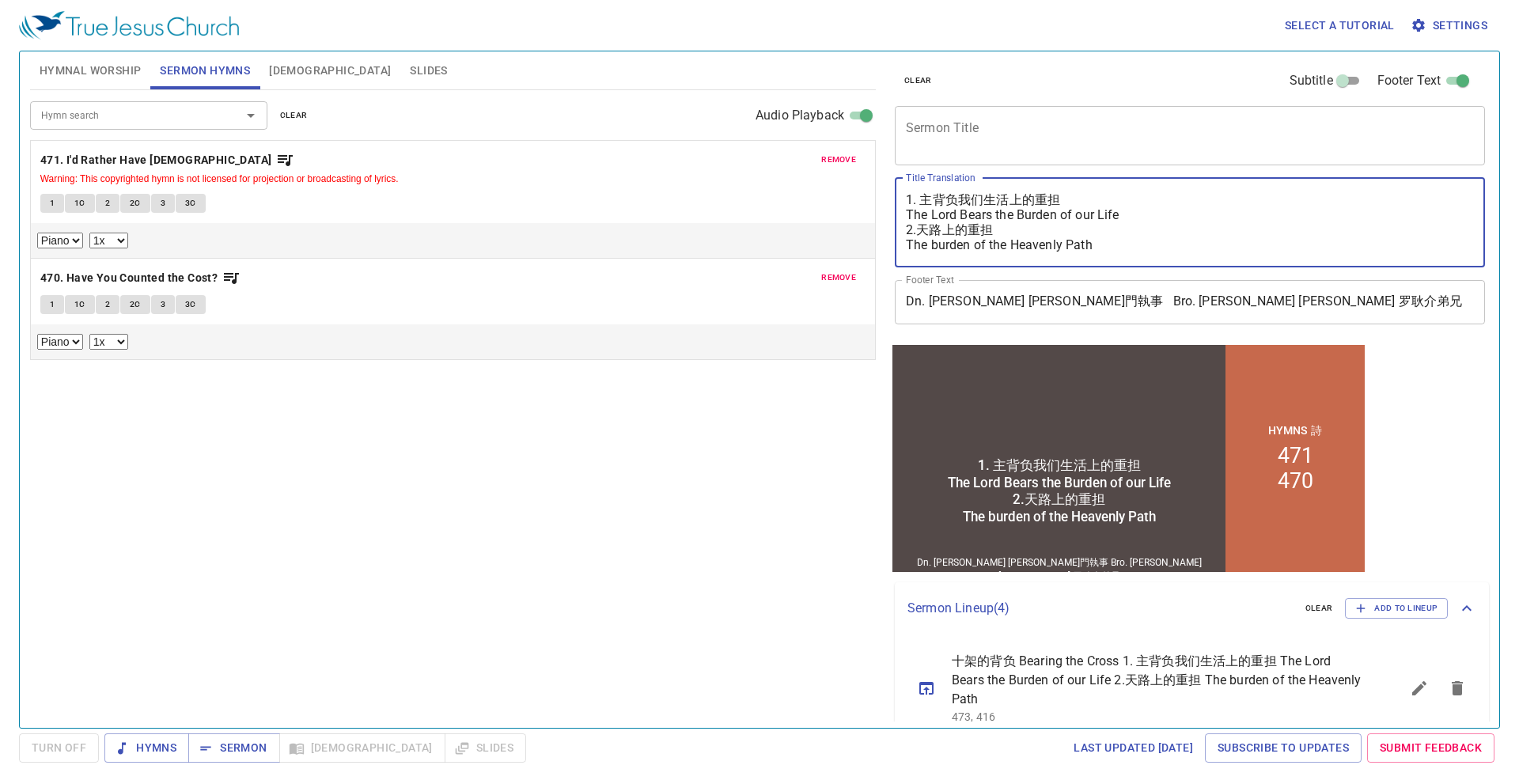
drag, startPoint x: 1109, startPoint y: 250, endPoint x: 916, endPoint y: 197, distance: 200.1
click at [916, 197] on textarea "1. 主背负我们生活上的重担 The Lord Bears the Burden of our Life 2.天路上的重担 The burden of the…" at bounding box center [1189, 222] width 568 height 60
click at [972, 119] on div "x Sermon Title" at bounding box center [1189, 136] width 590 height 59
click at [1129, 236] on textarea "1. 主背负我们生活上的重担 The Lord Bears the Burden of our Life 2.天路上的重担 The burden of the…" at bounding box center [1189, 222] width 568 height 60
drag, startPoint x: 1154, startPoint y: 249, endPoint x: 872, endPoint y: 181, distance: 290.1
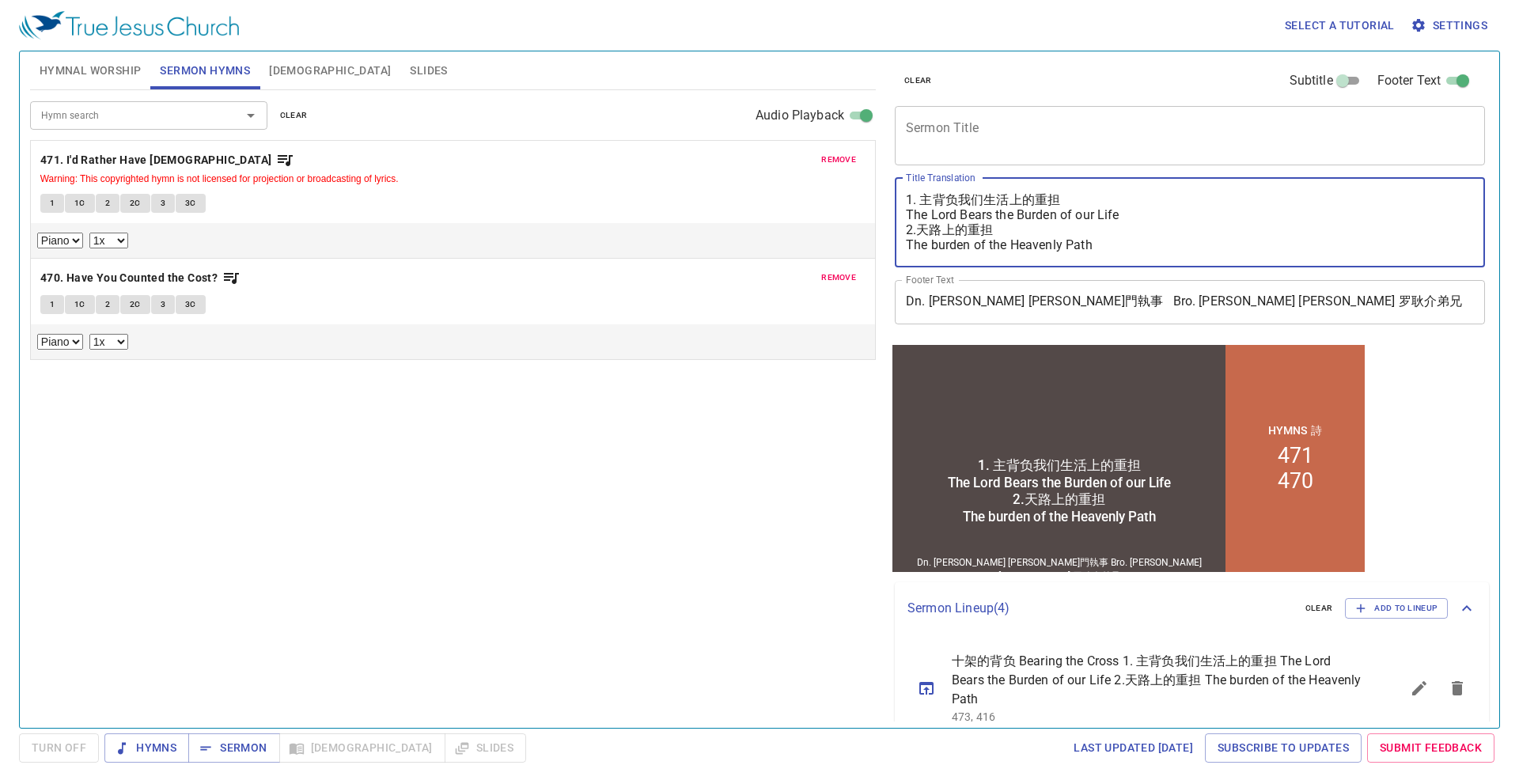
click at [872, 181] on div "Hymnal Worship Sermon Hymns Bible Slides Hymn search Hymn search clear Audio Pl…" at bounding box center [759, 383] width 1471 height 676
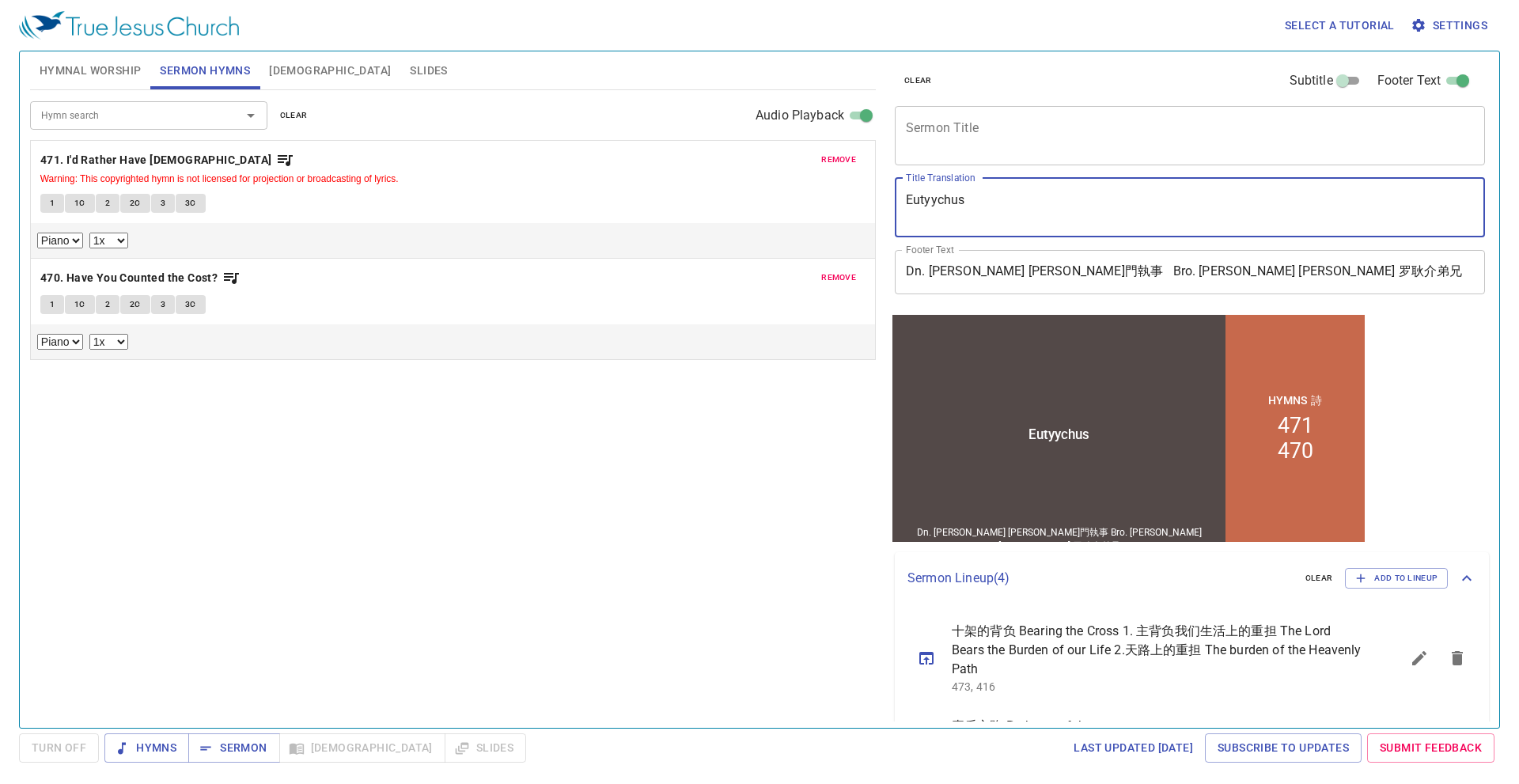
type textarea "Eutyychus"
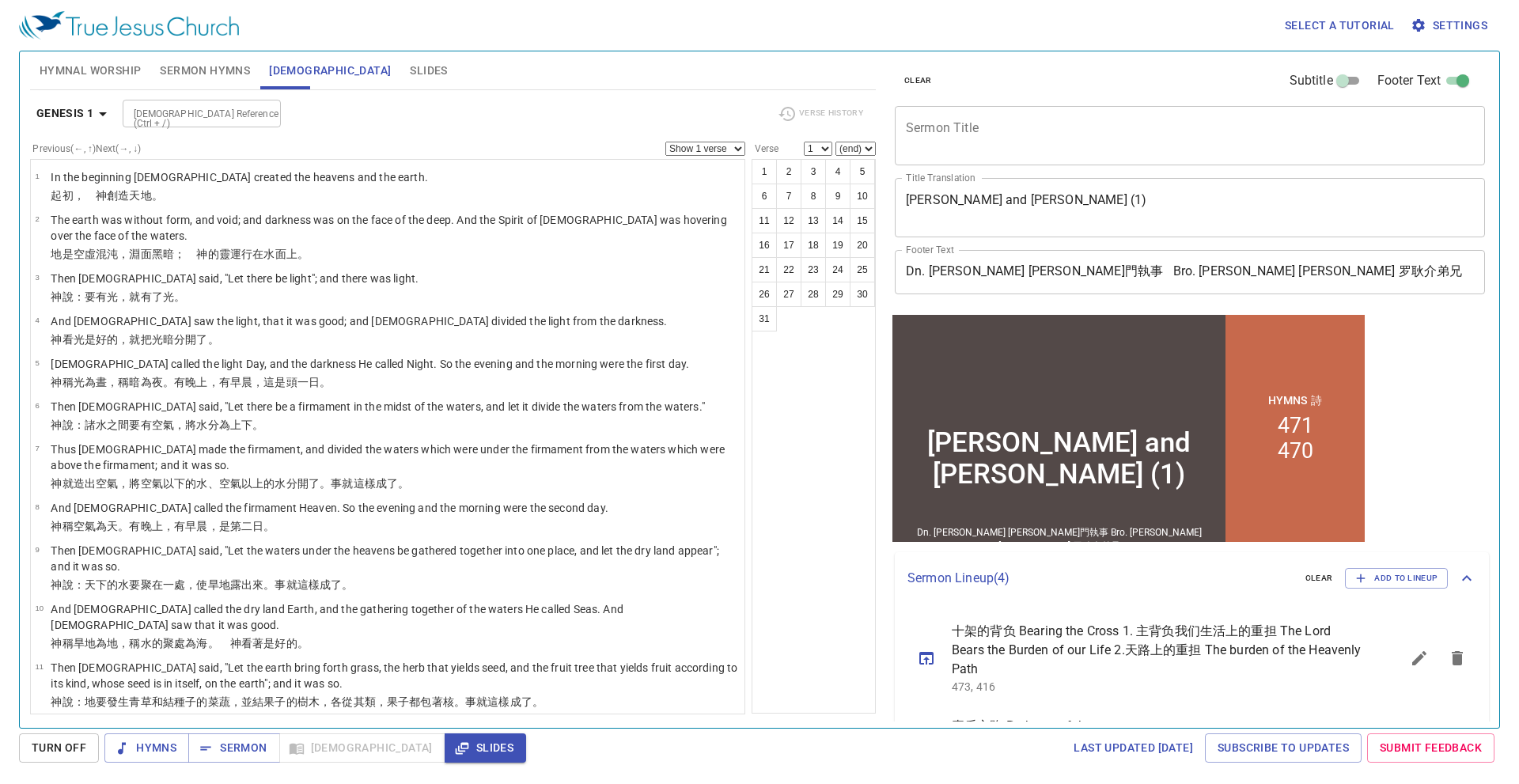
click at [1067, 199] on textarea "[PERSON_NAME] and [PERSON_NAME] (1)" at bounding box center [1189, 207] width 568 height 30
click at [1027, 143] on textarea "Sermon Title" at bounding box center [1189, 135] width 568 height 30
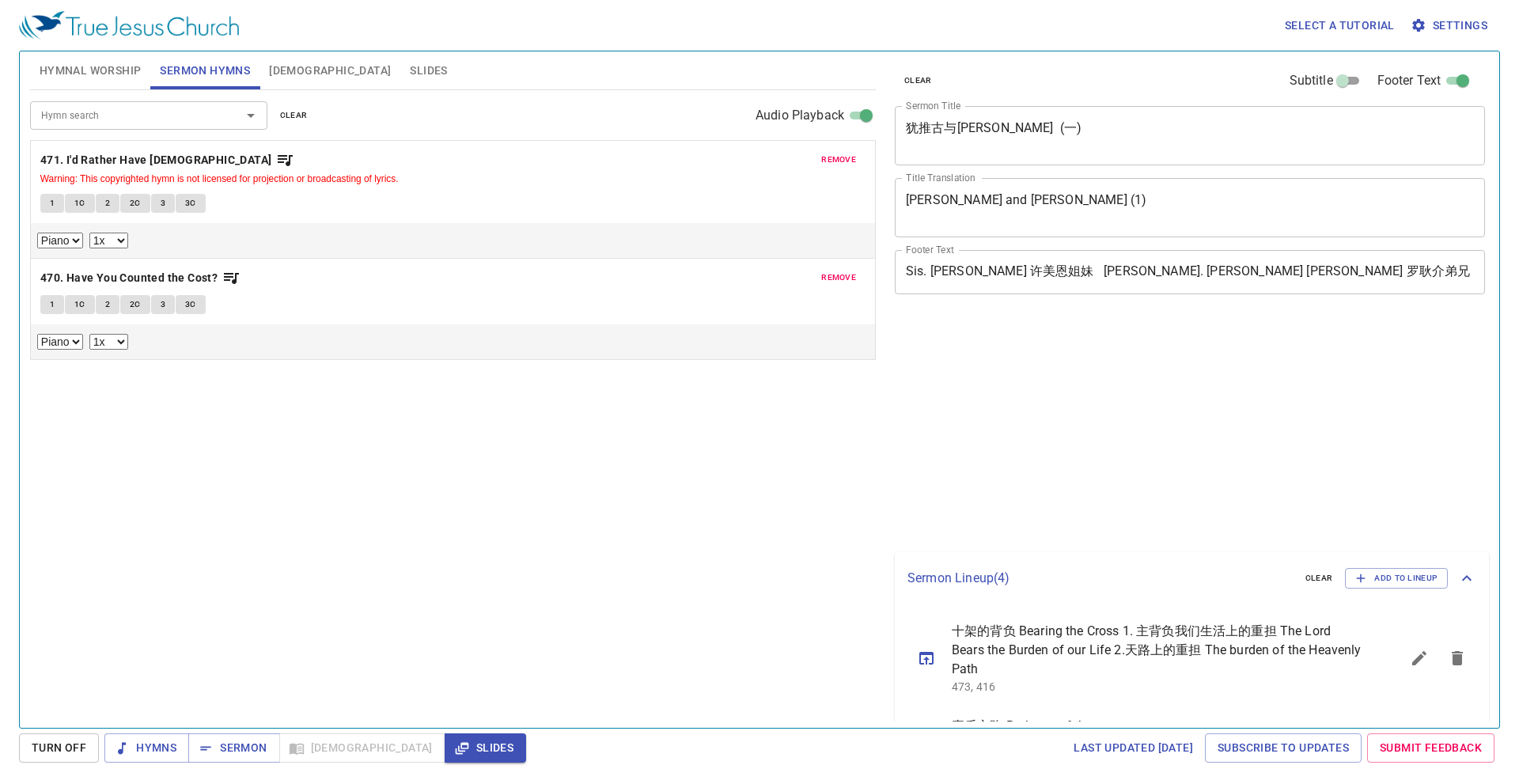
select select "1"
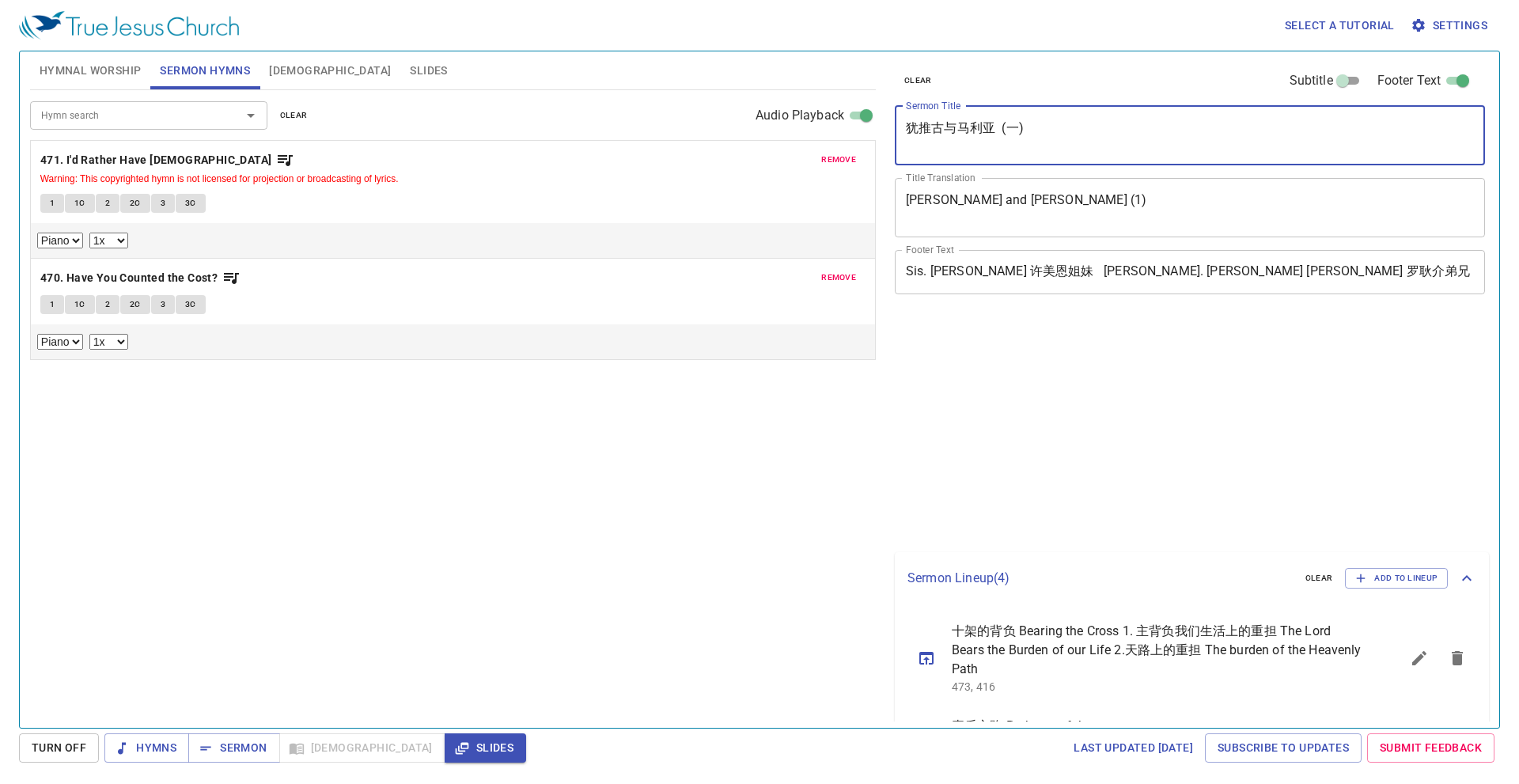
select select "1"
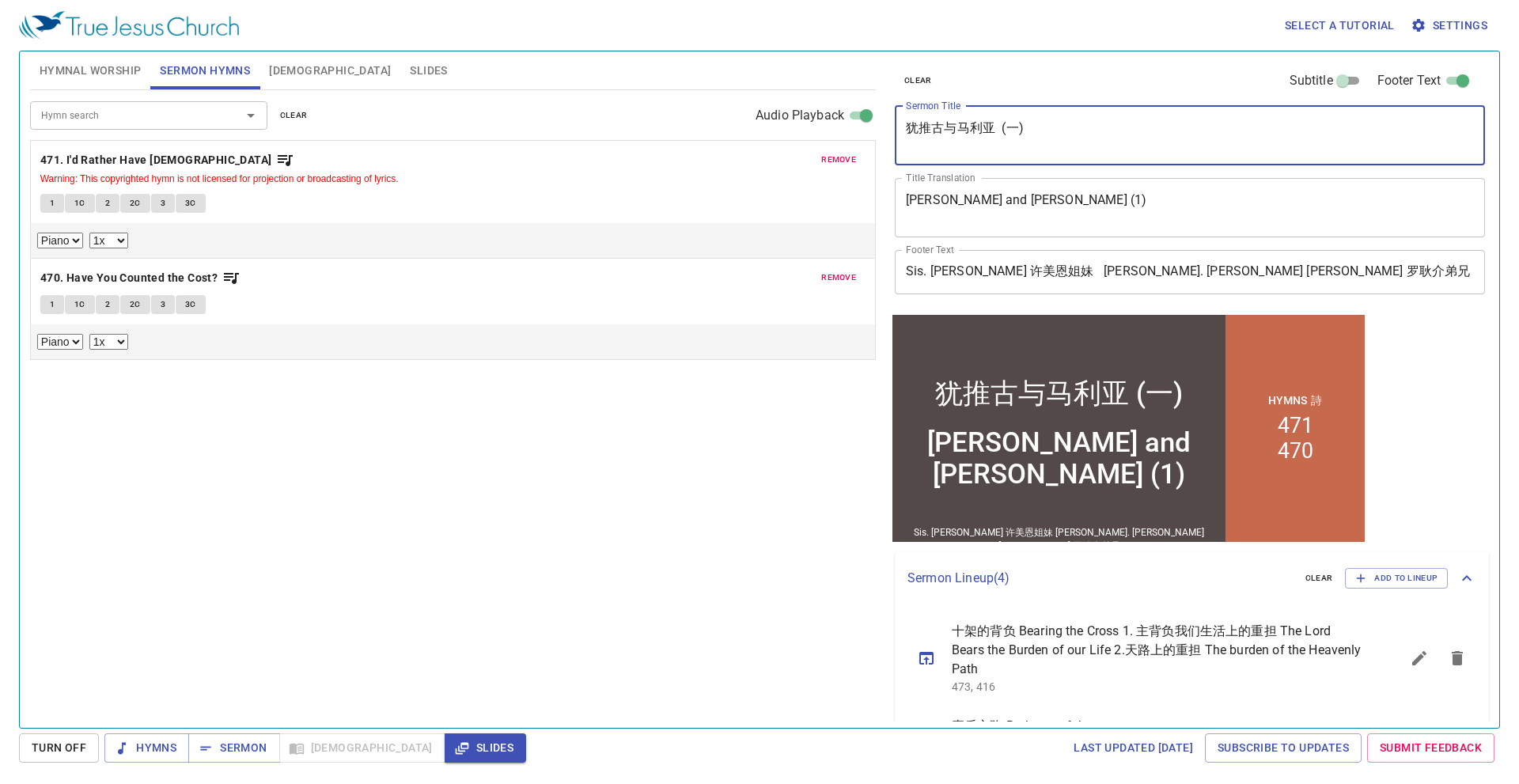
click at [410, 79] on span "Slides" at bounding box center [428, 70] width 37 height 20
click at [400, 63] on button "Slides" at bounding box center [428, 70] width 57 height 38
click at [410, 65] on span "Slides" at bounding box center [428, 70] width 37 height 20
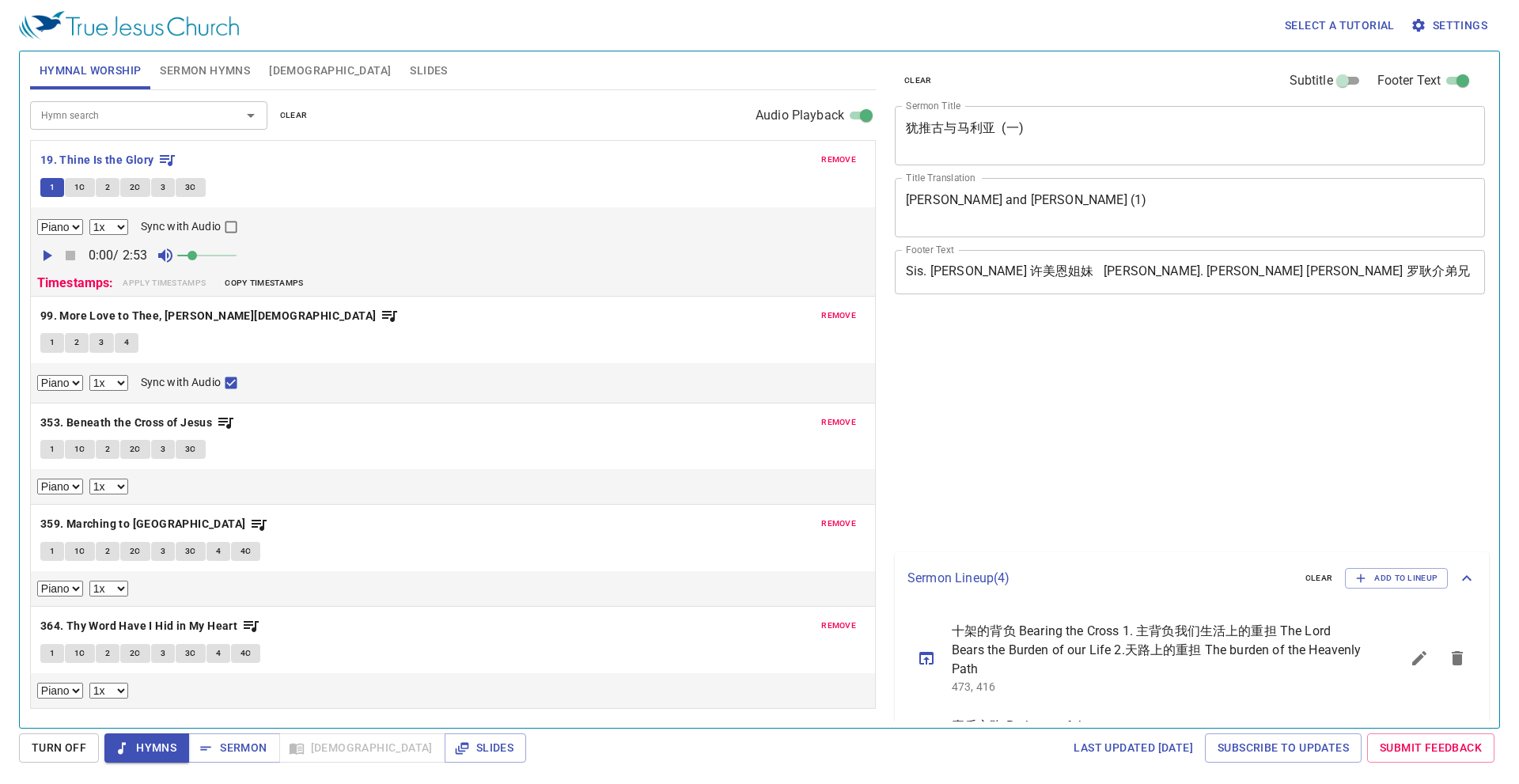
select select "1"
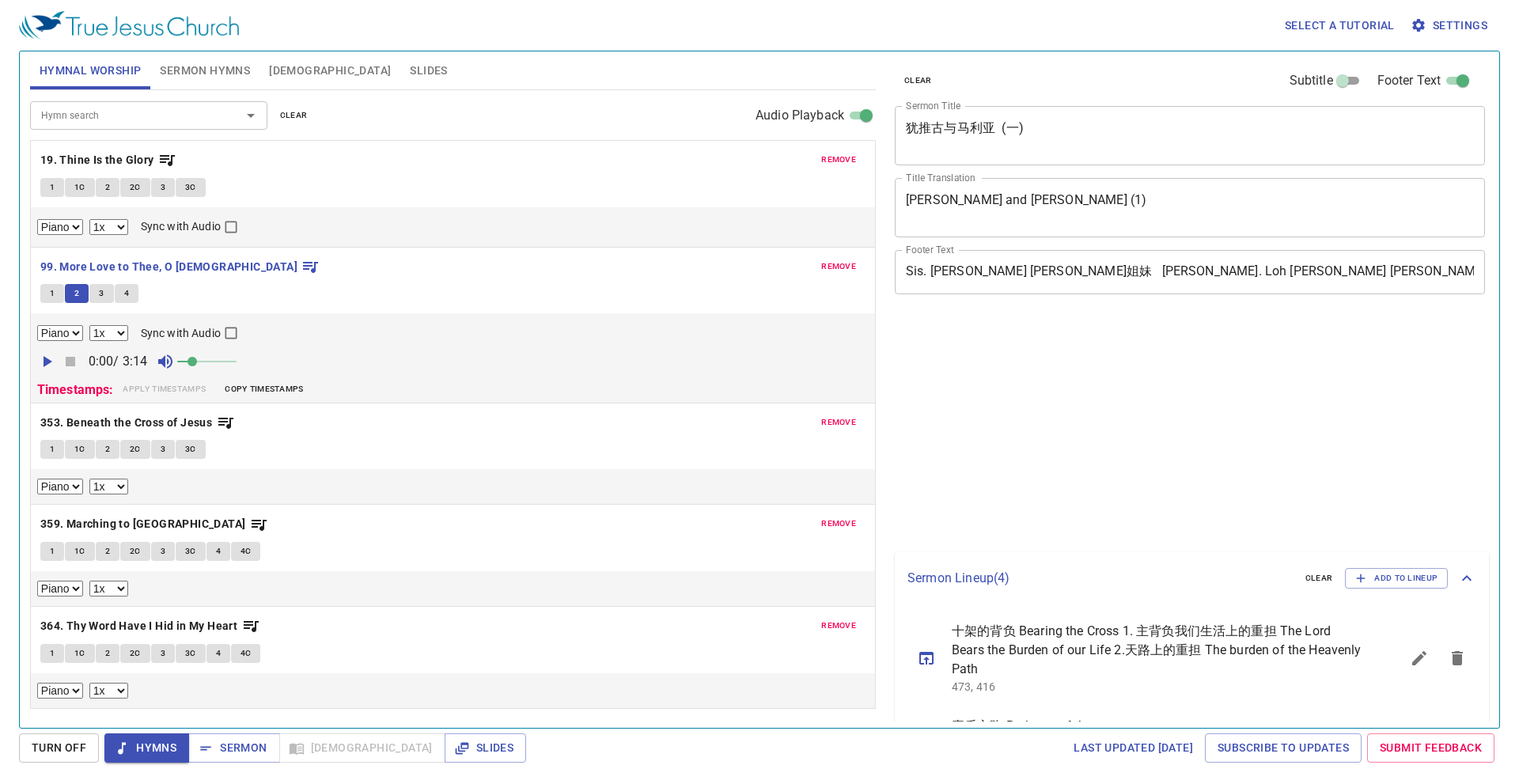
select select "1"
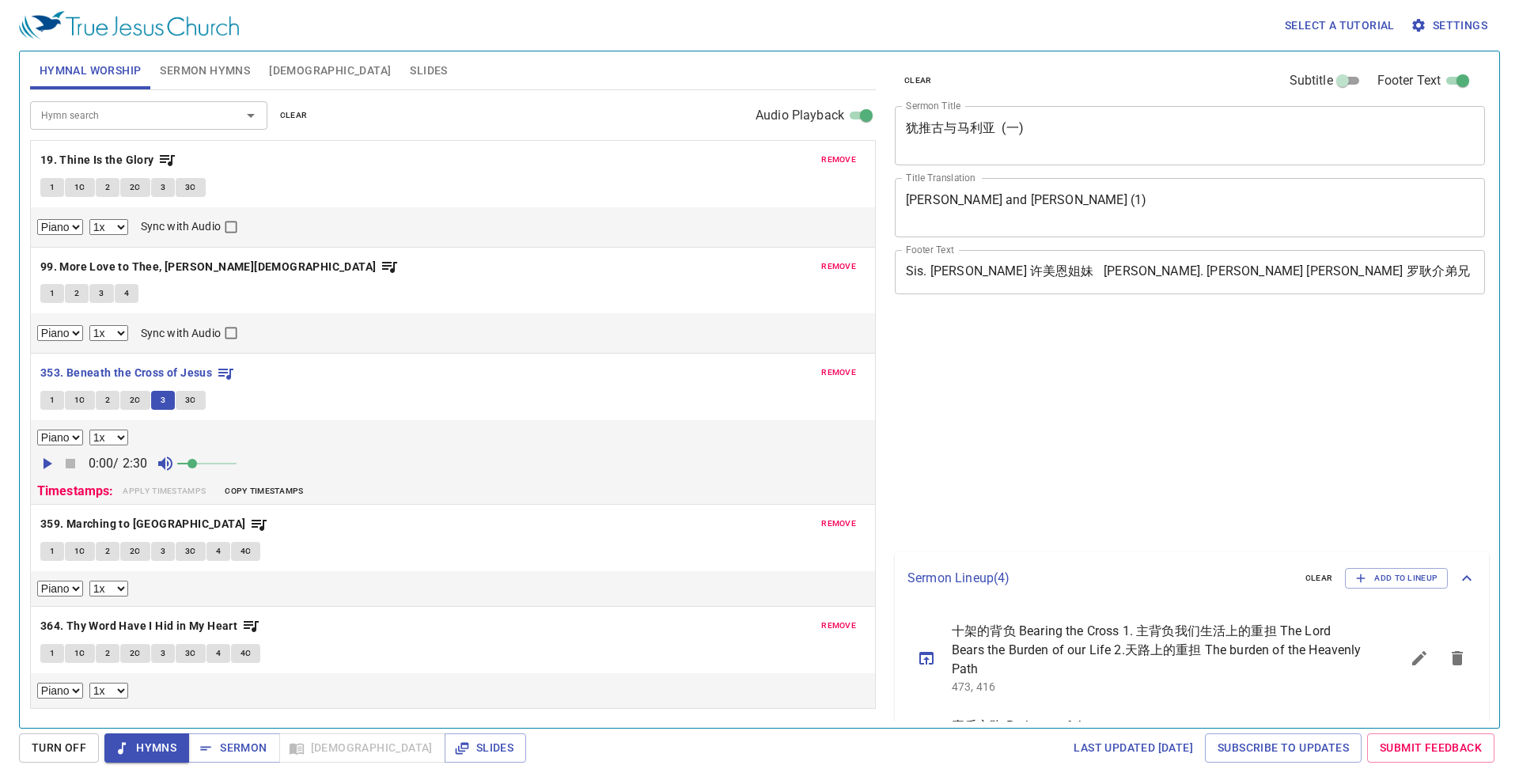
select select "1"
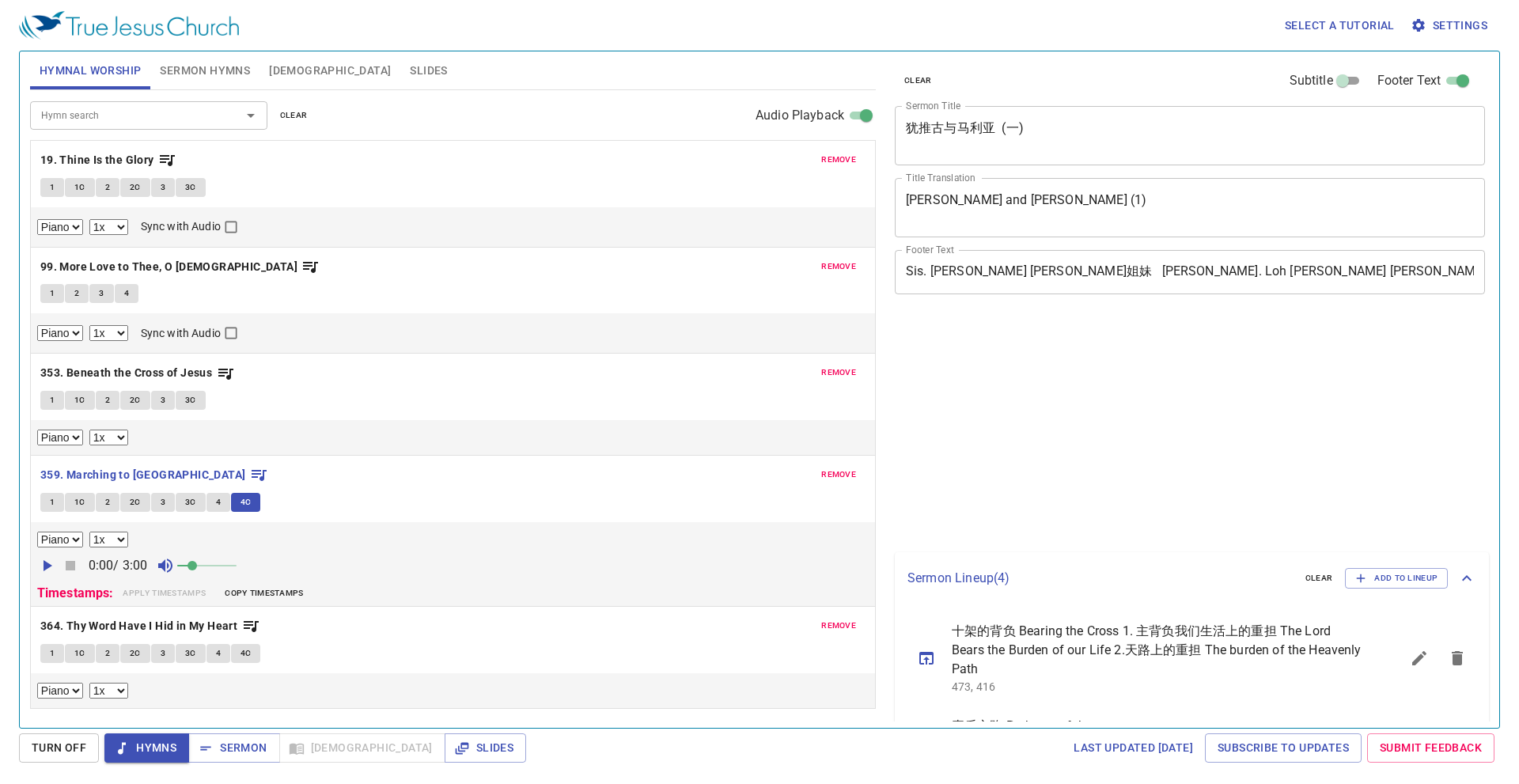
select select "1"
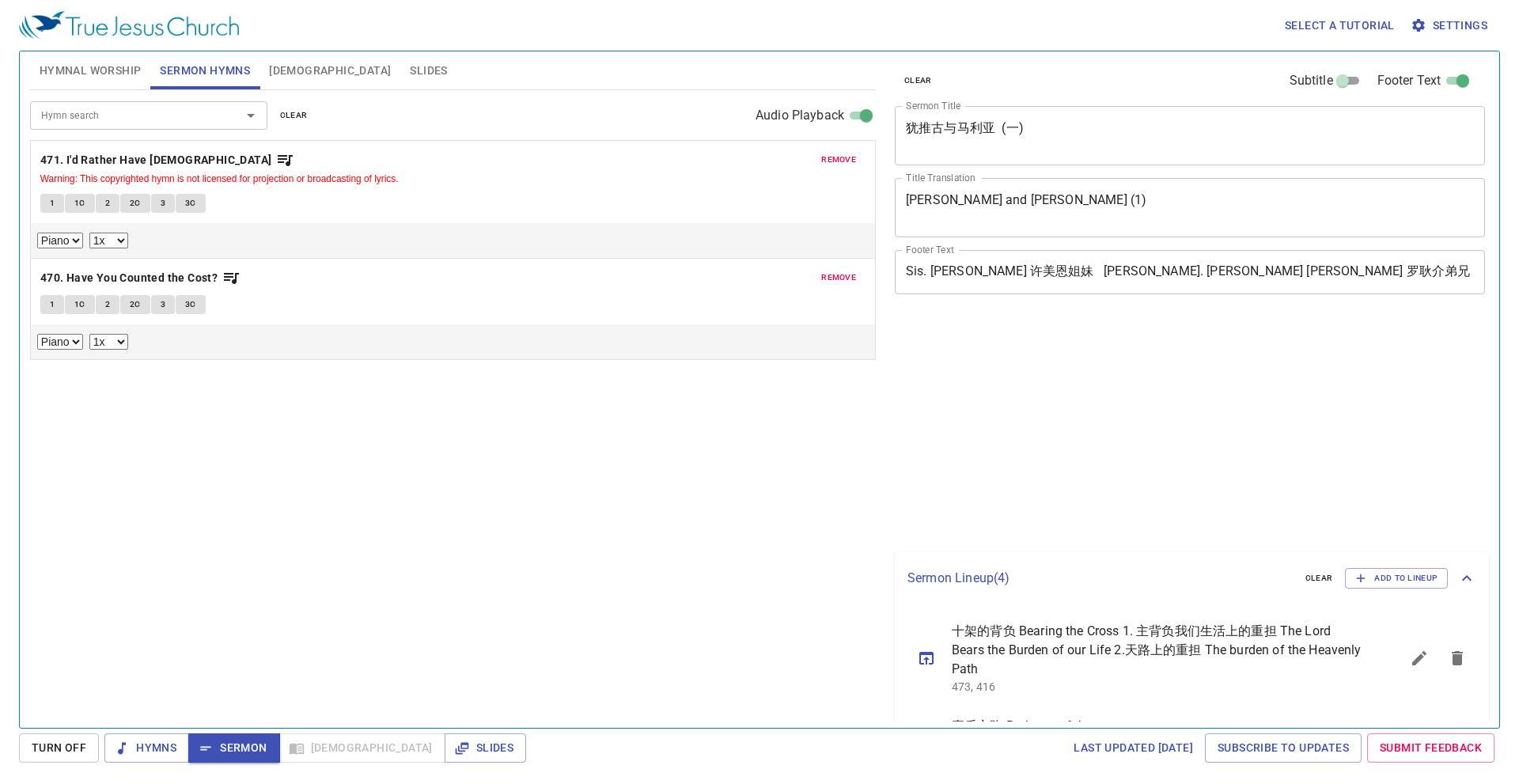
select select "1"
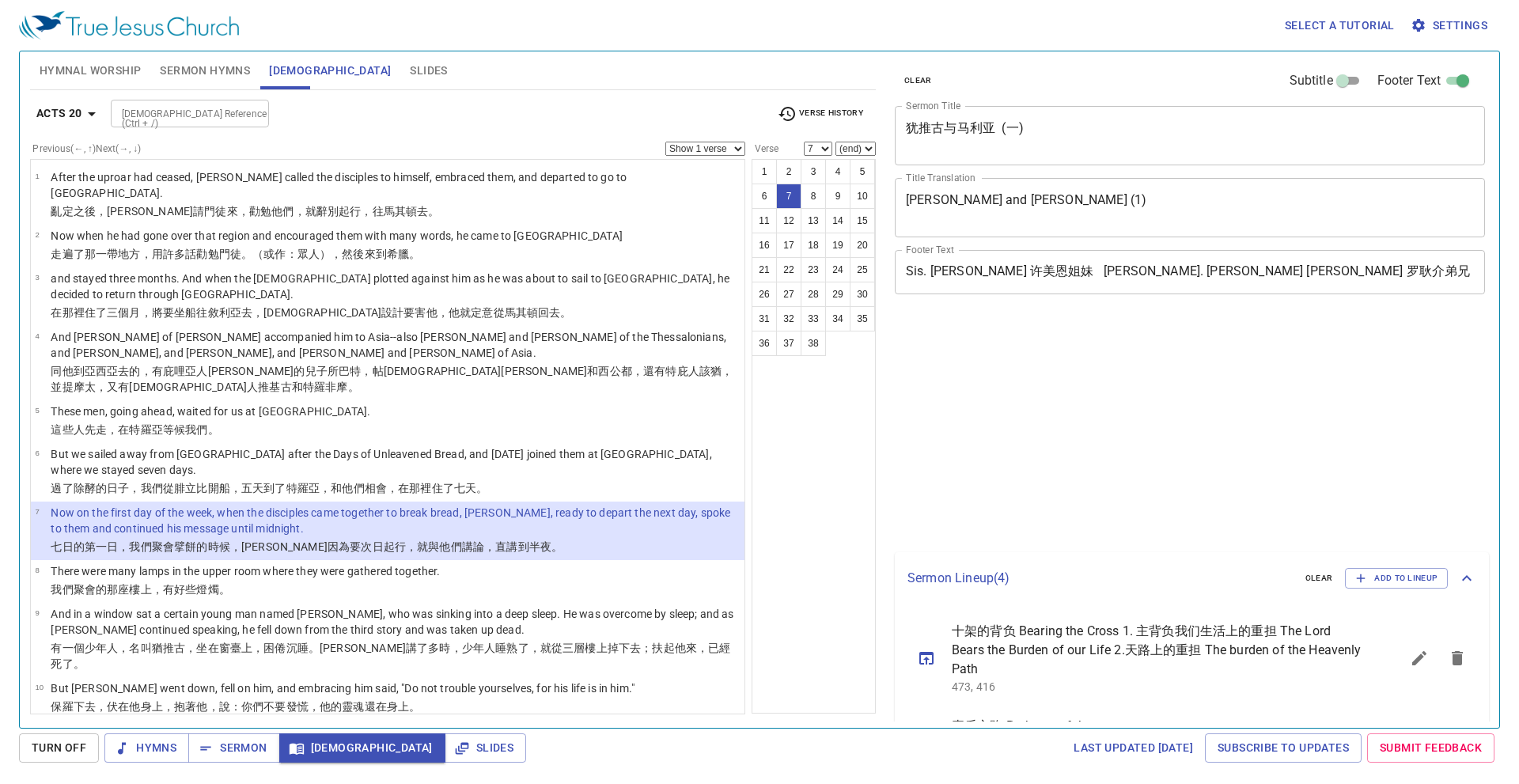
select select "7"
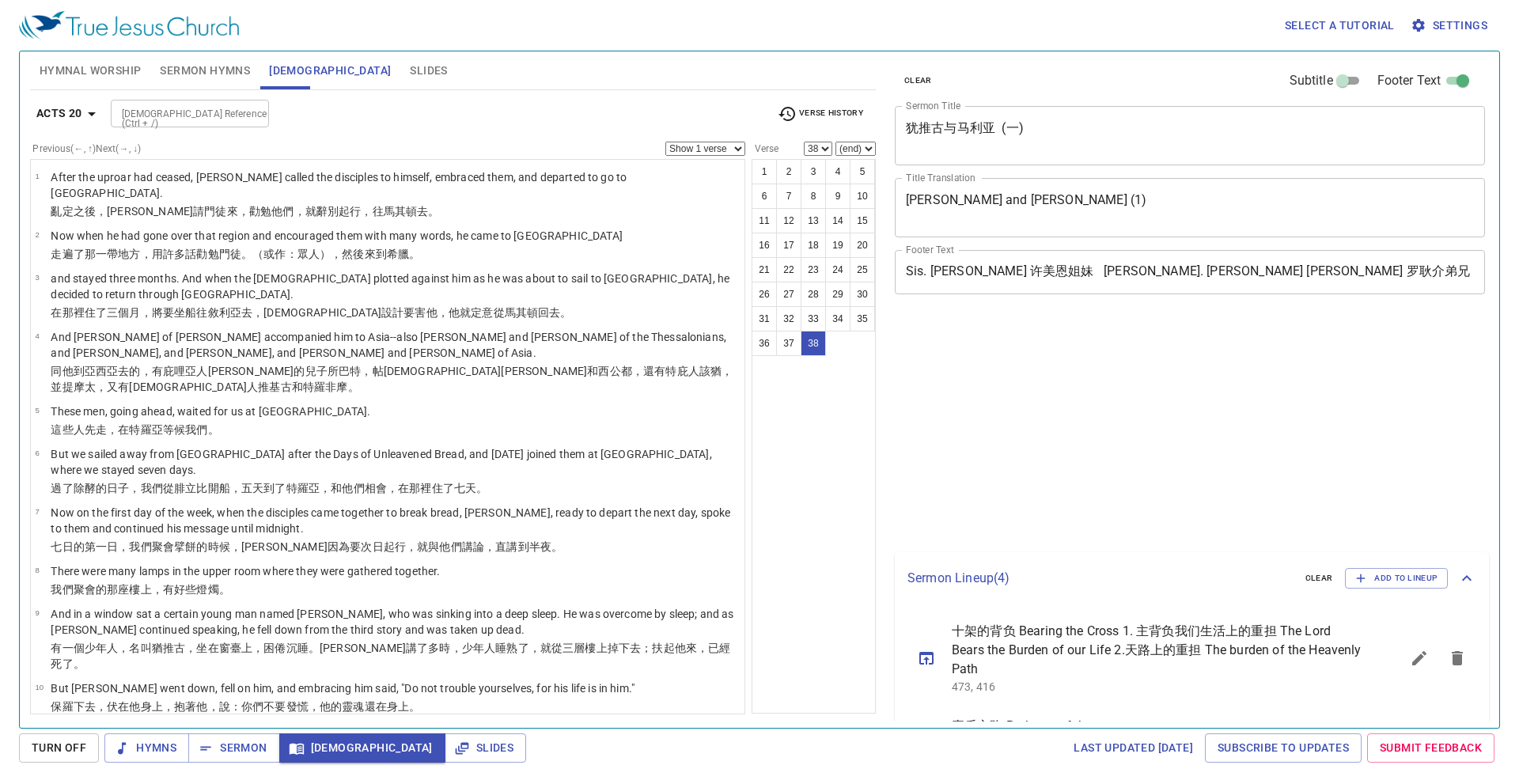
select select "38"
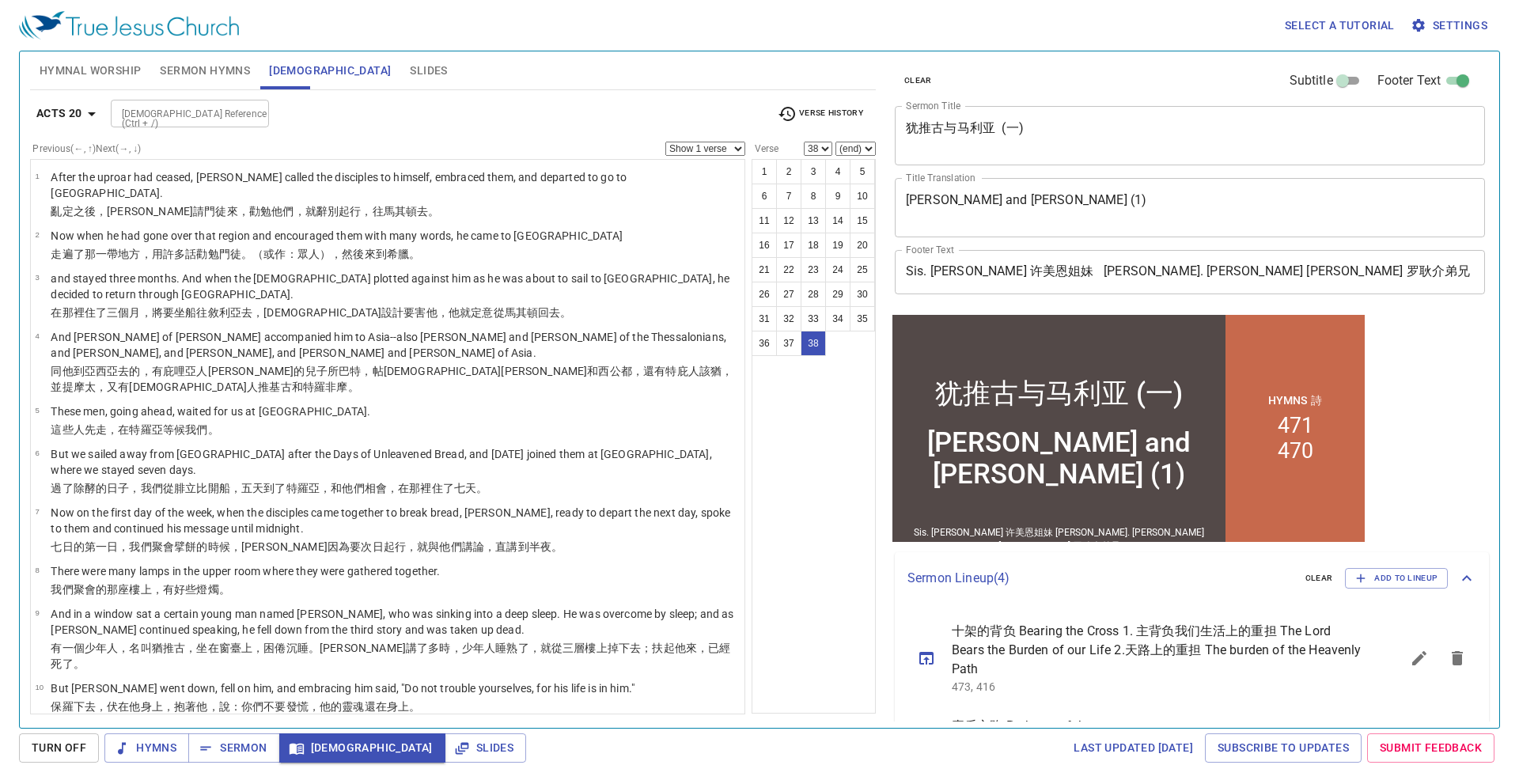
scroll to position [1303, 0]
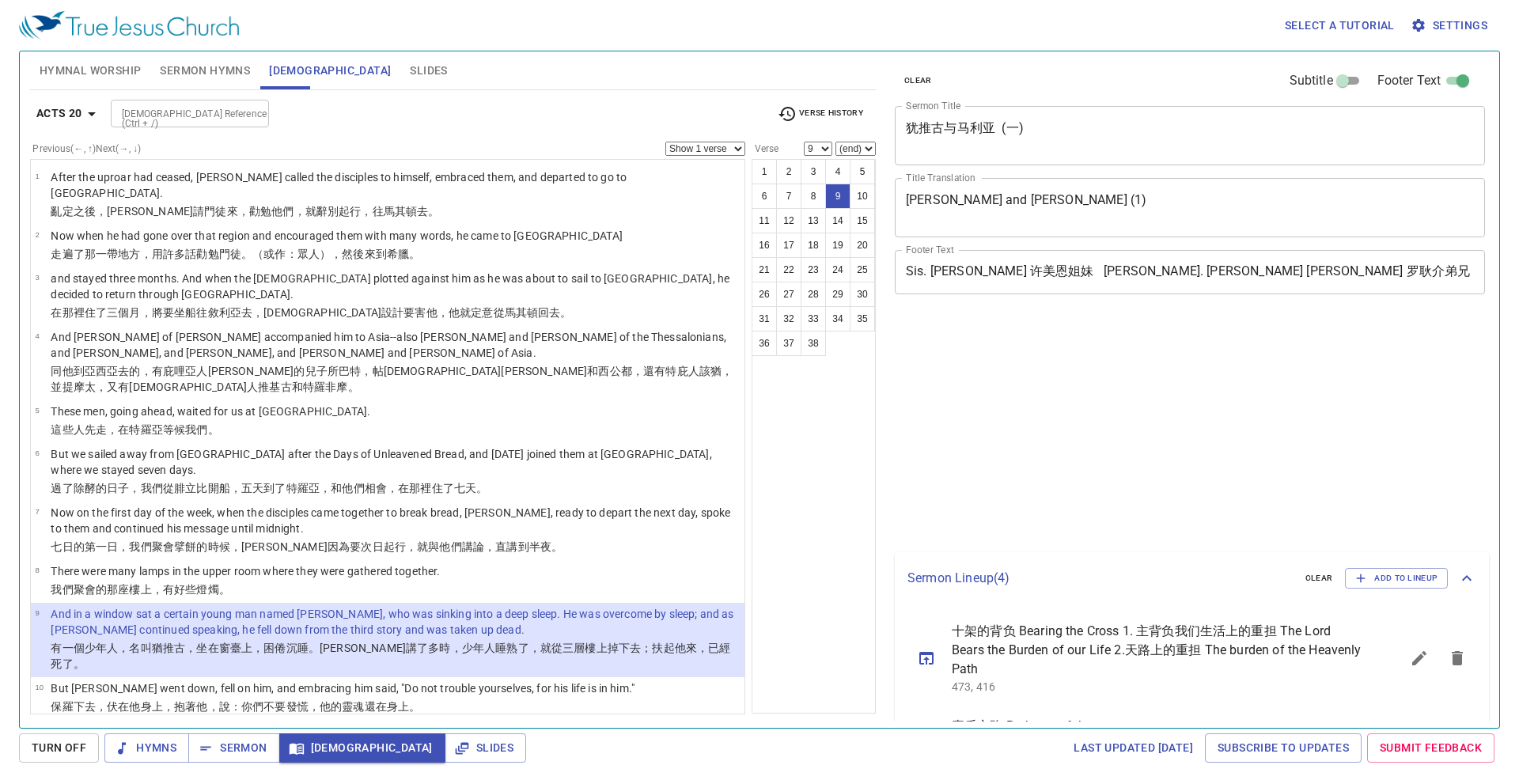
select select "9"
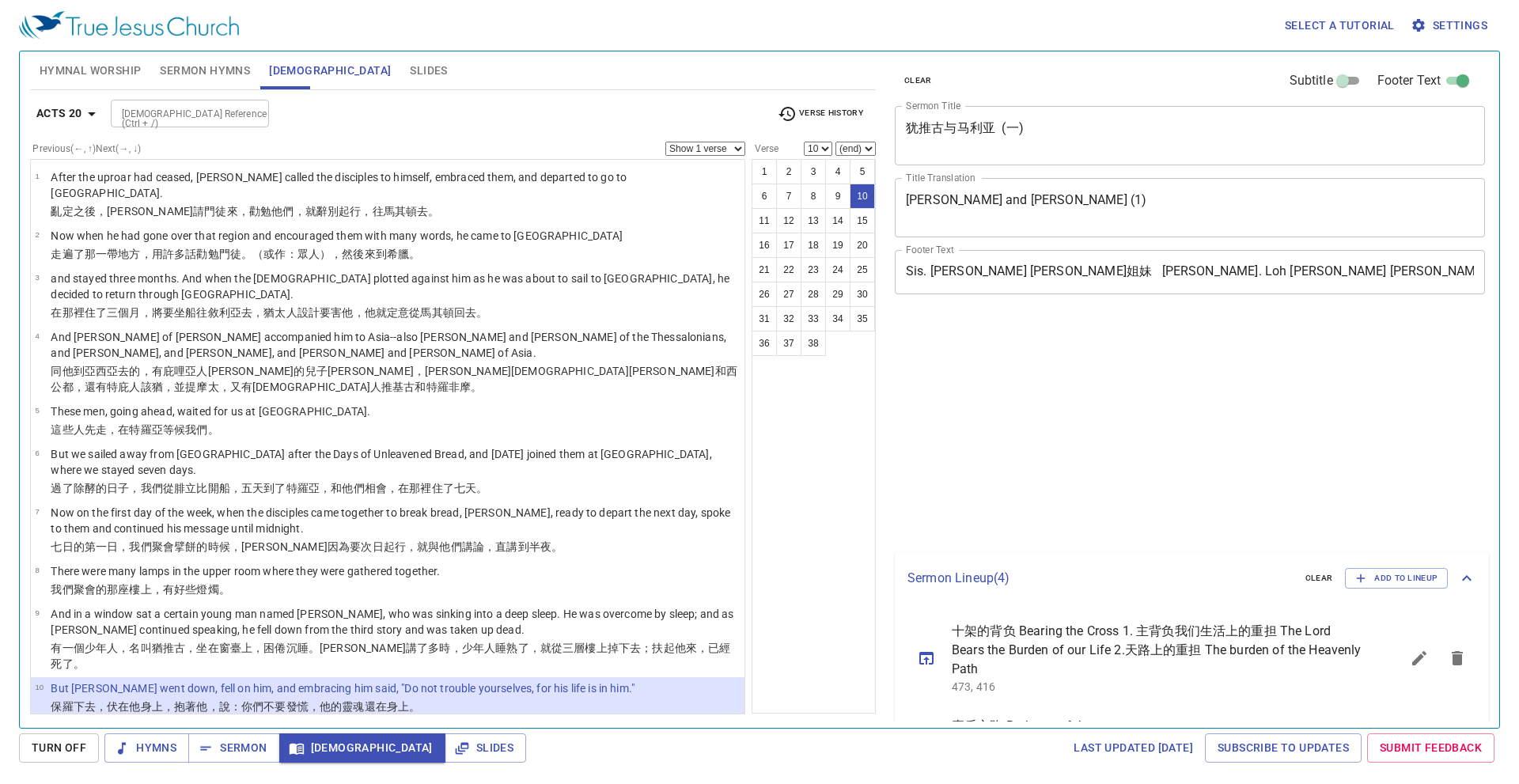
select select "10"
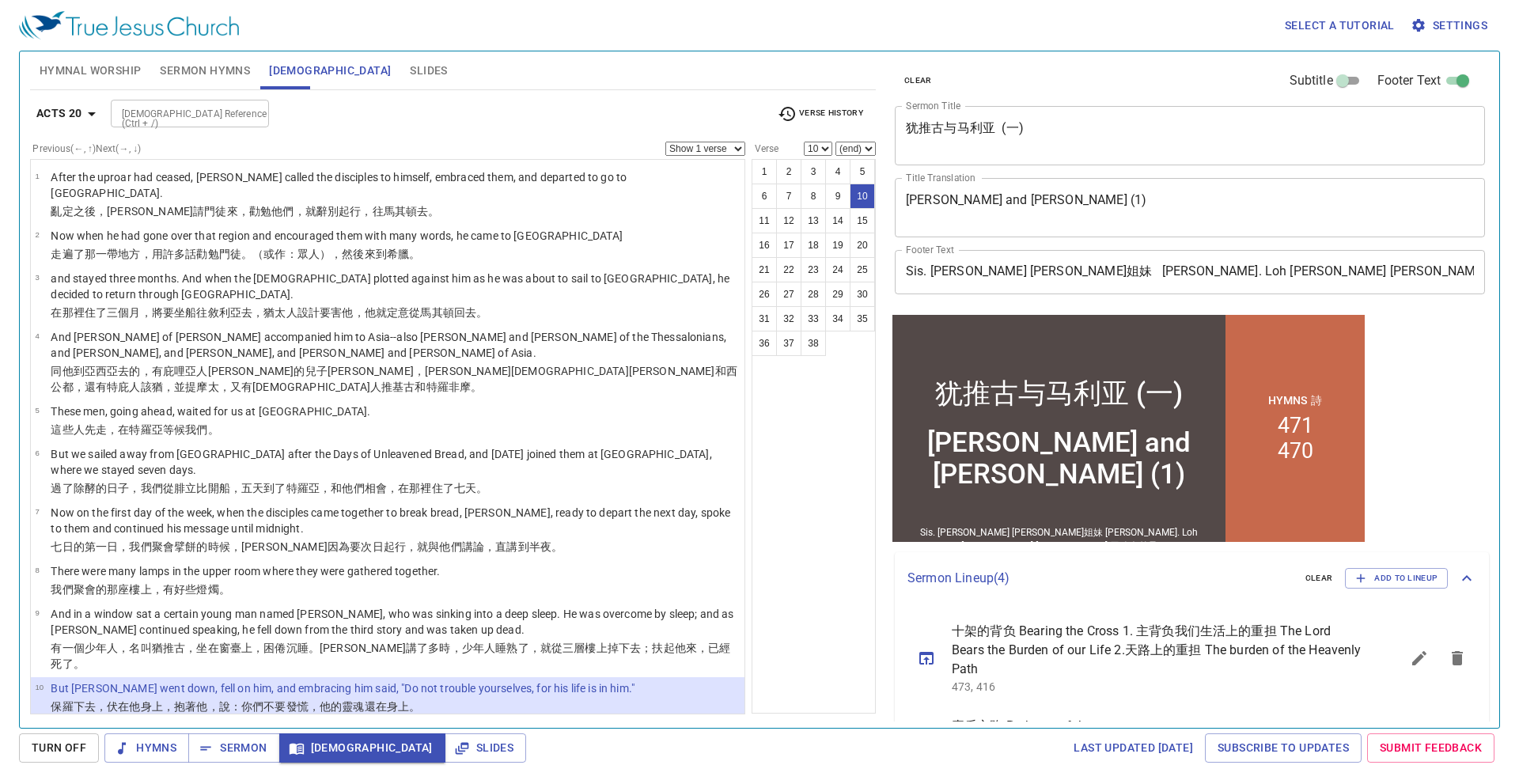
scroll to position [287, 0]
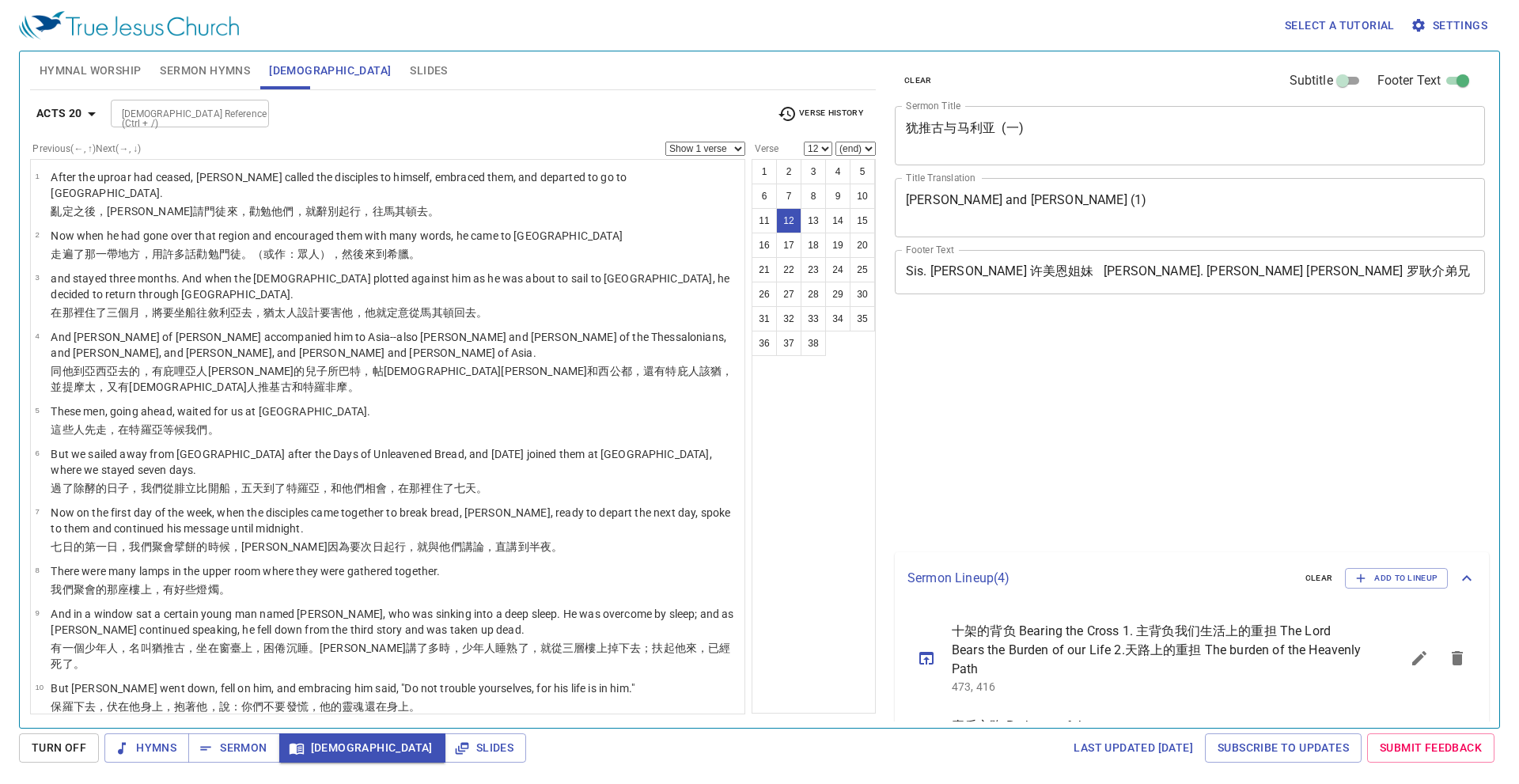
select select "12"
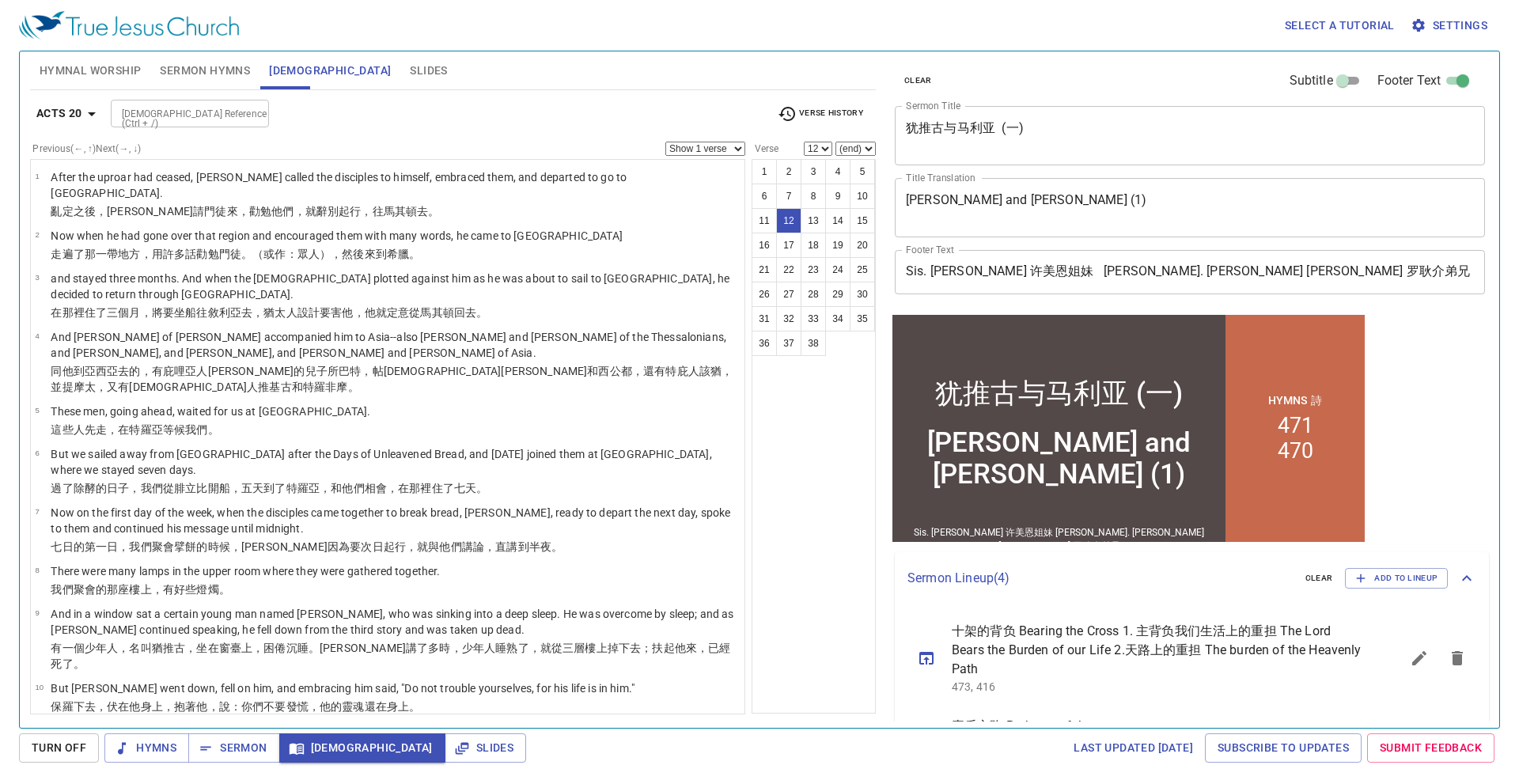
scroll to position [287, 0]
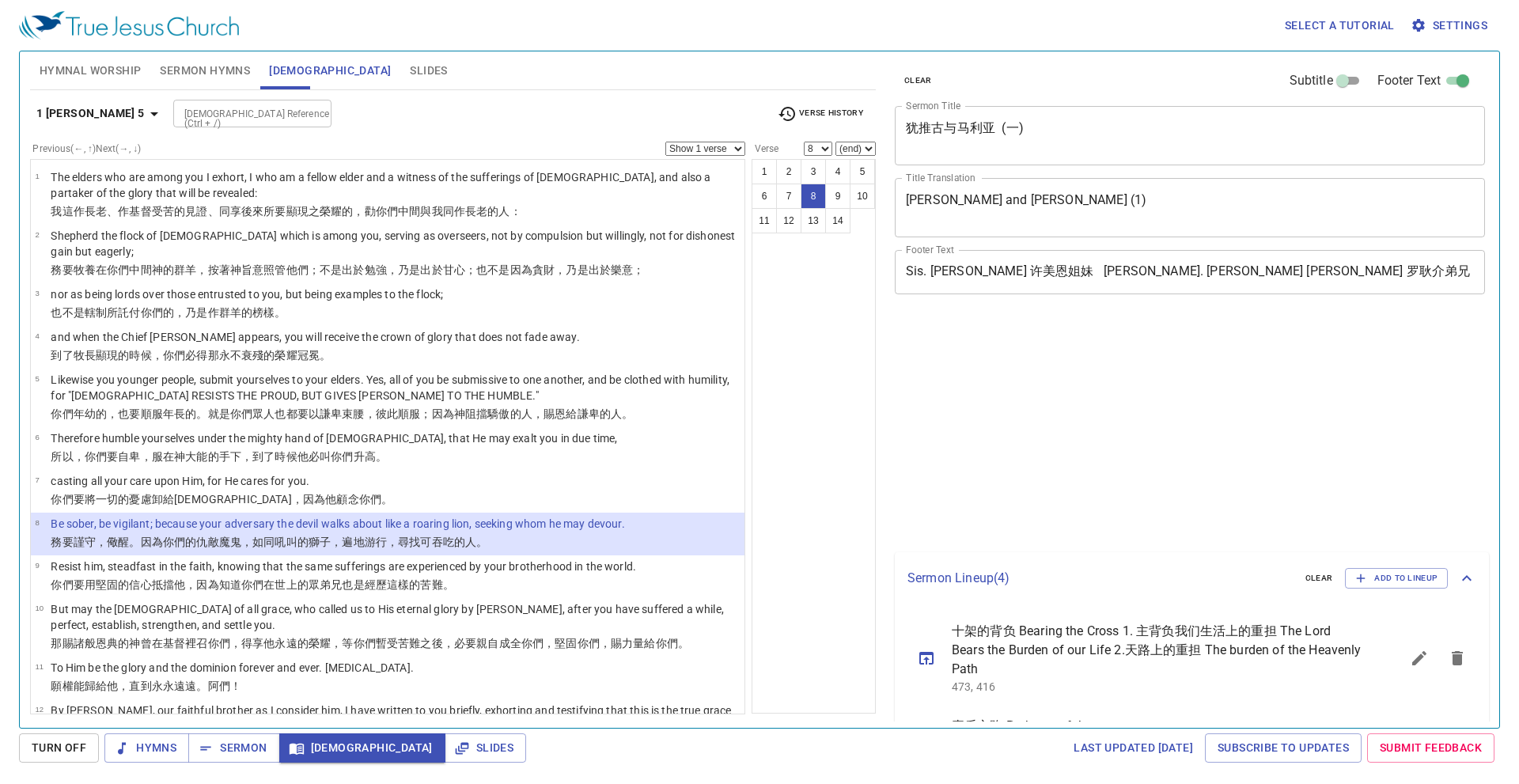
select select "8"
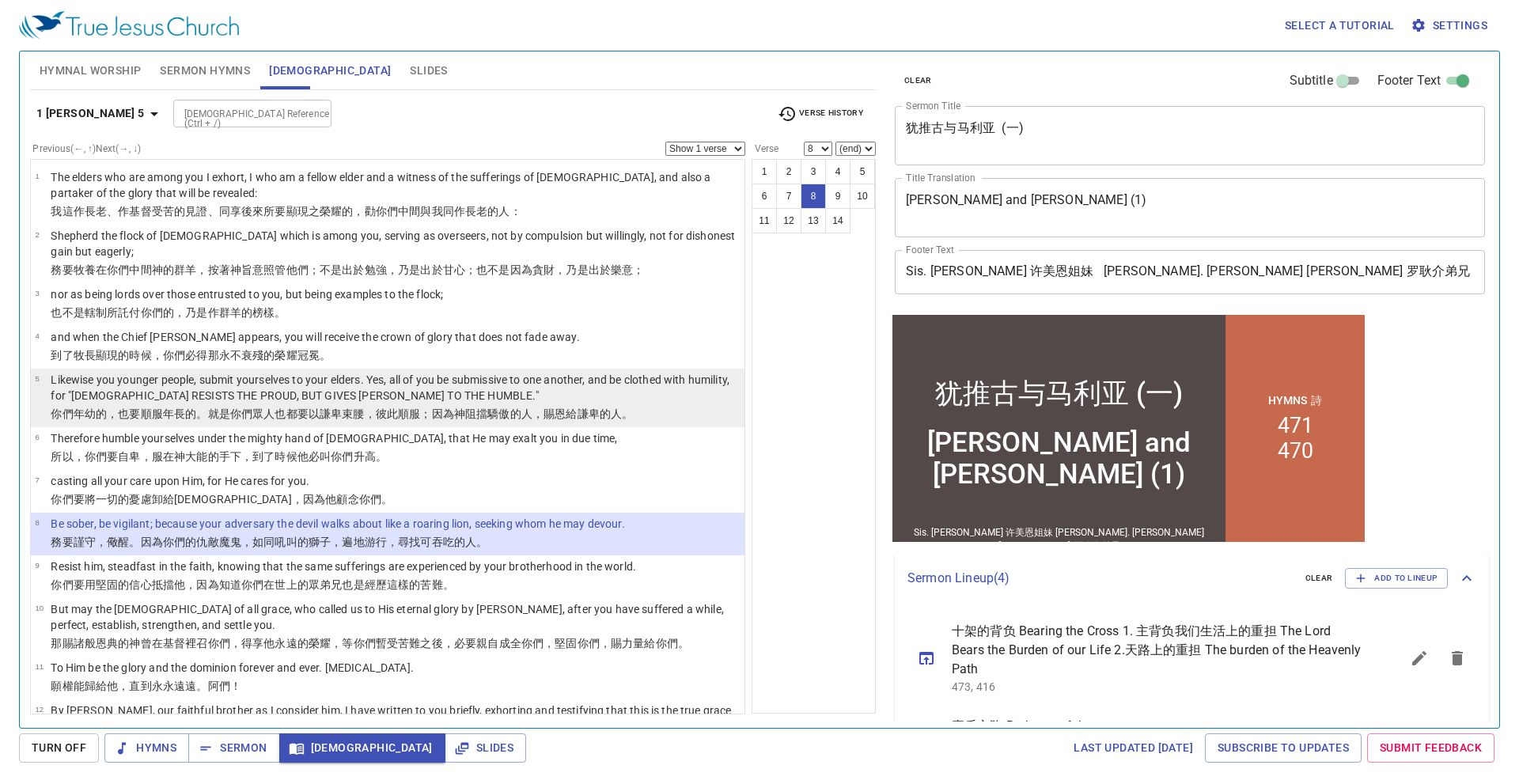
scroll to position [136, 0]
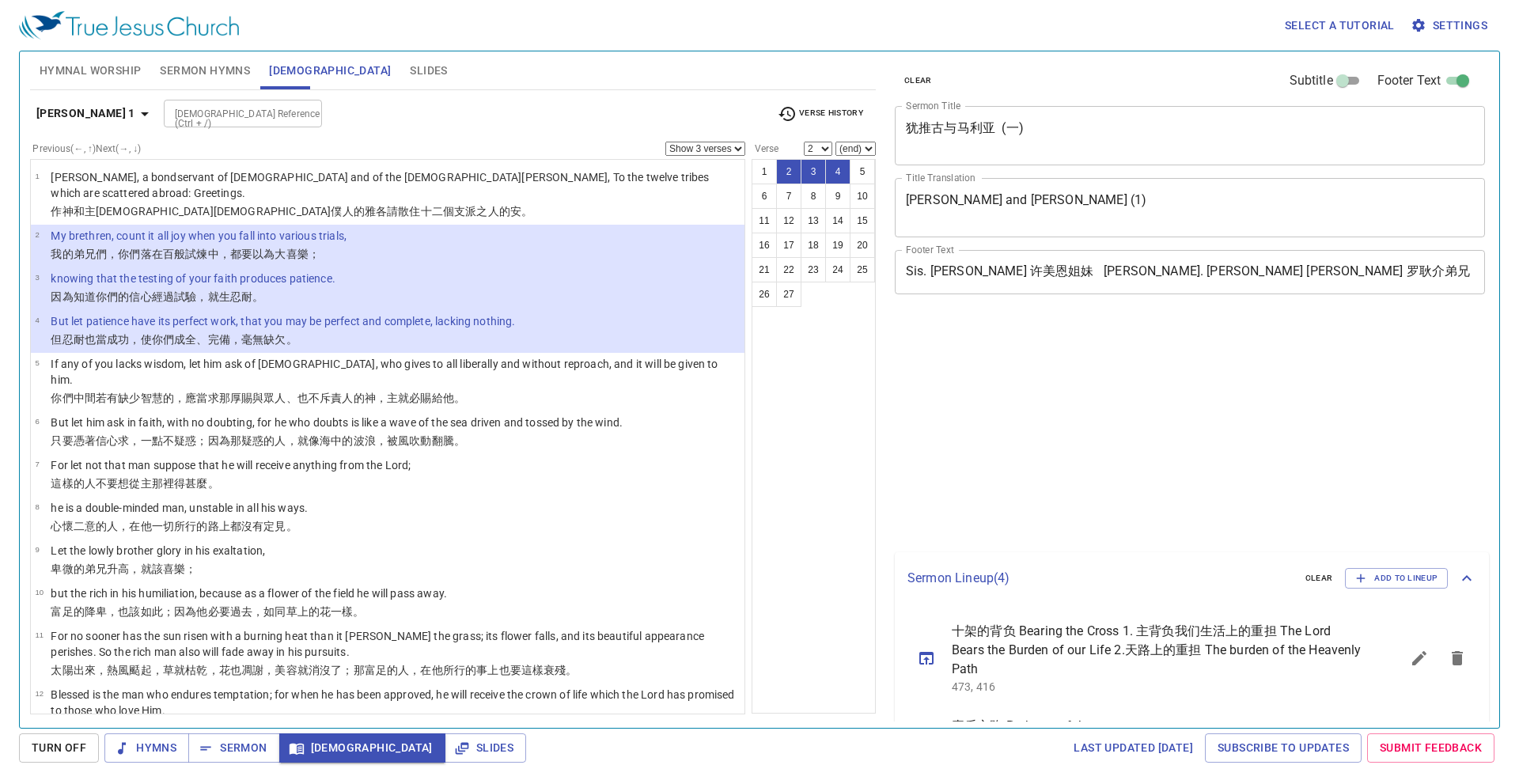
select select "3"
select select "2"
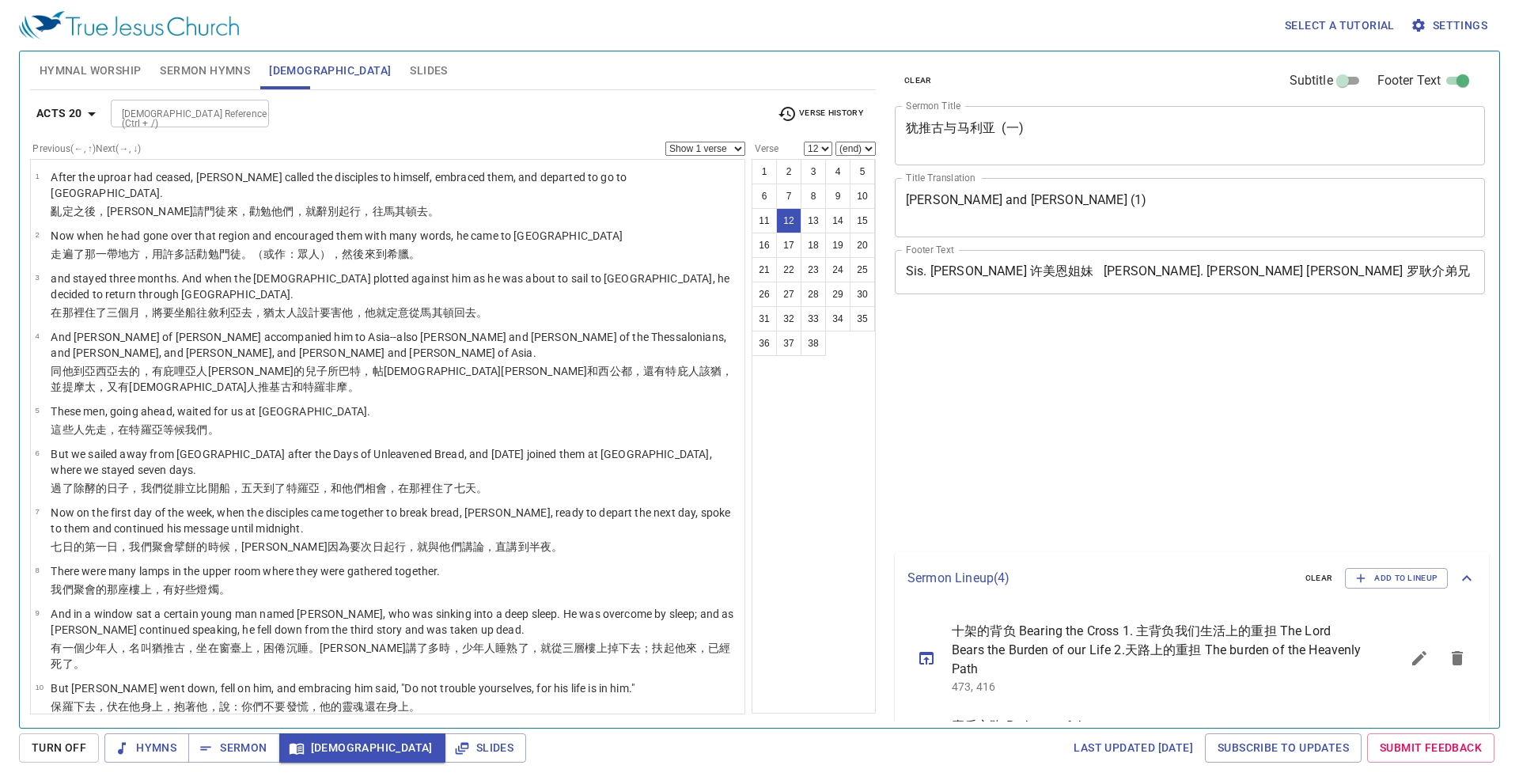
select select "12"
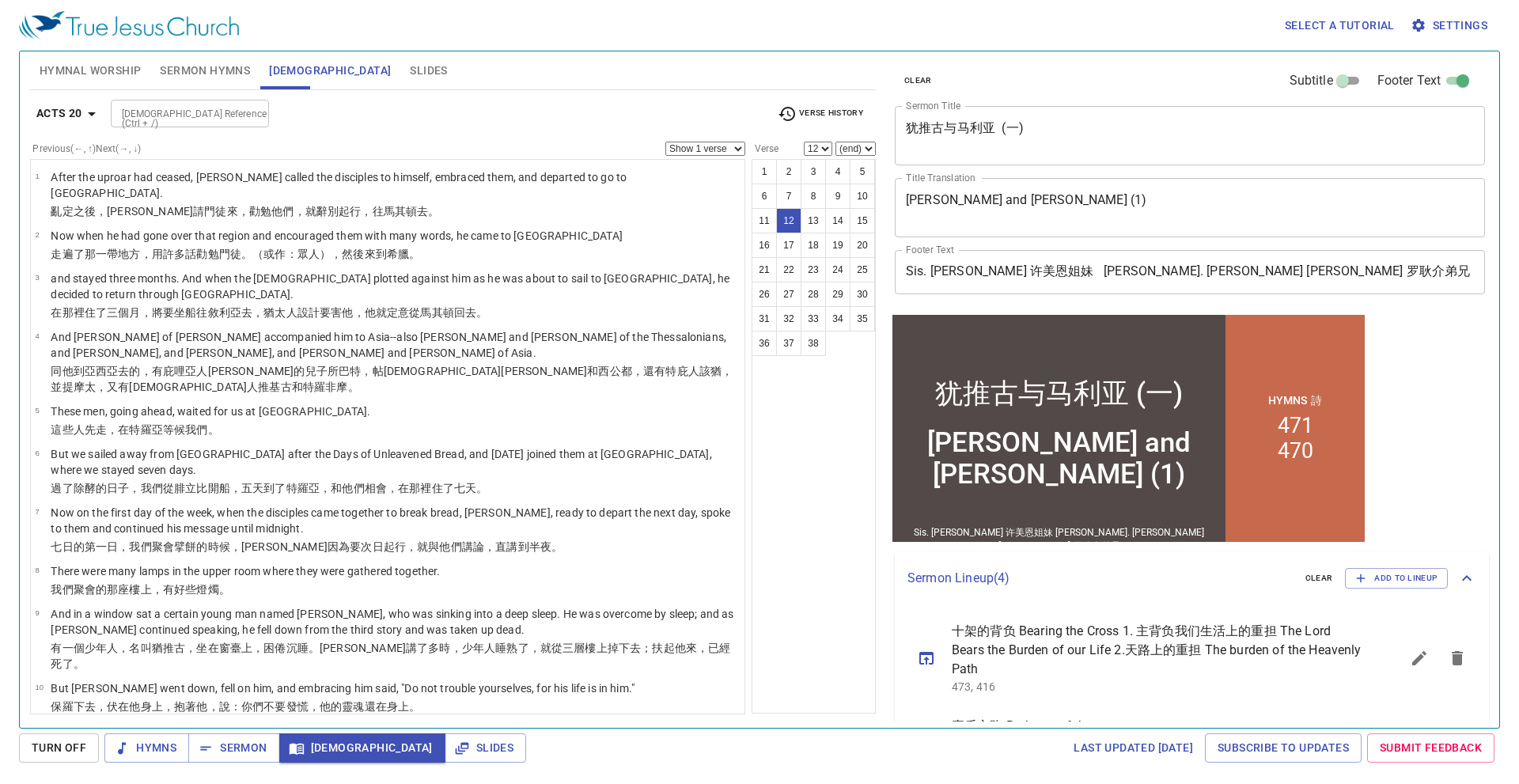
scroll to position [316, 0]
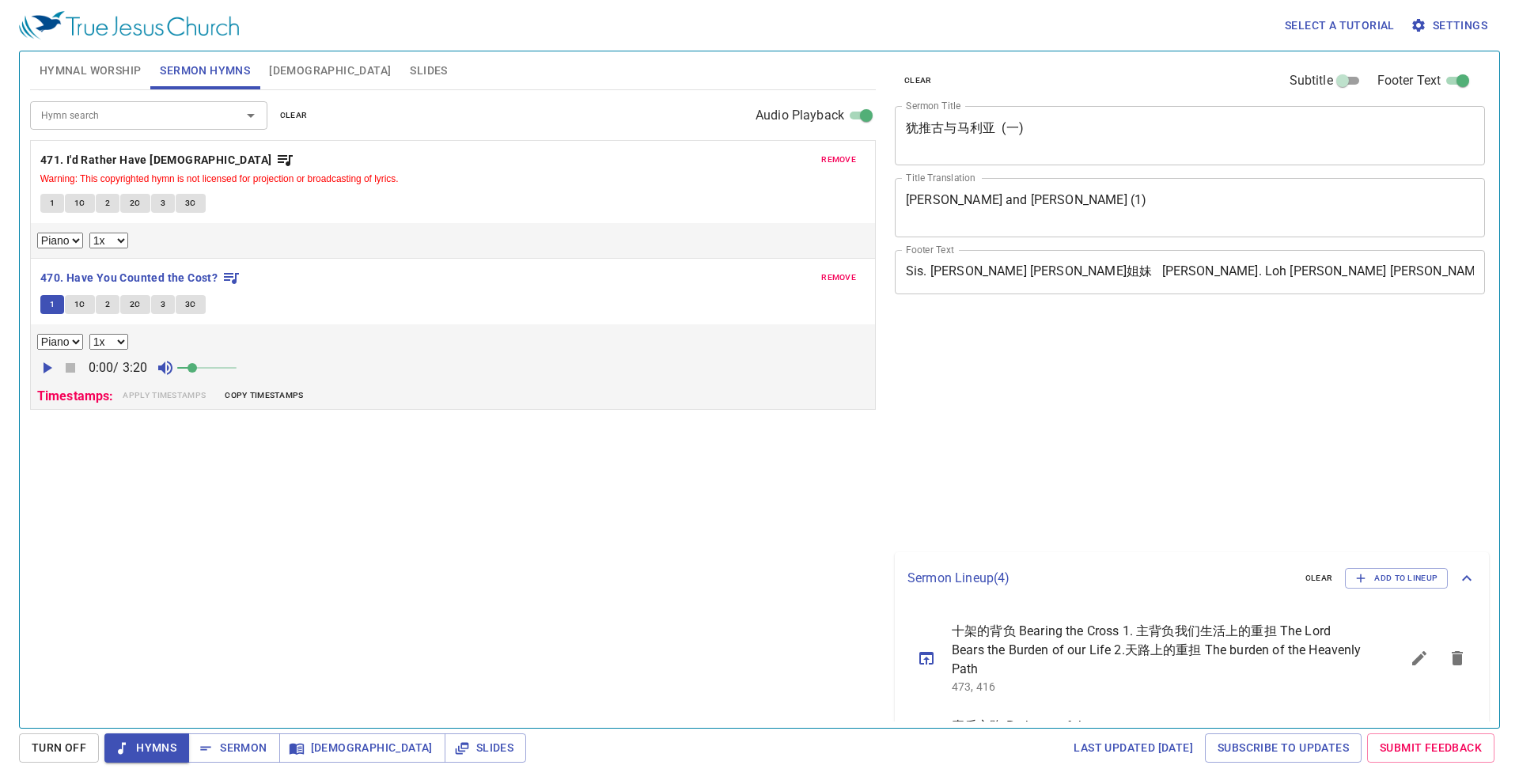
select select "1"
